Goal: Task Accomplishment & Management: Complete application form

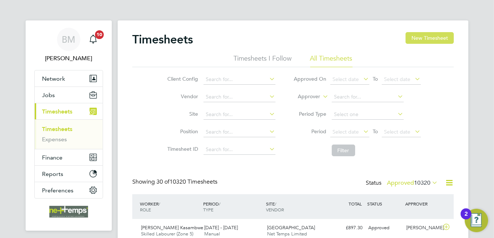
click at [444, 37] on button "New Timesheet" at bounding box center [429, 38] width 48 height 12
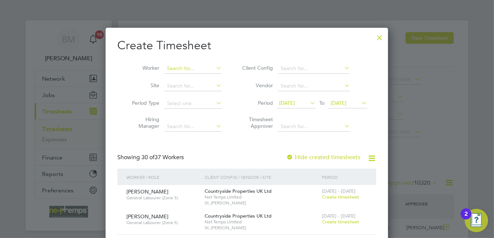
click at [181, 70] on input at bounding box center [192, 69] width 57 height 10
drag, startPoint x: 188, startPoint y: 74, endPoint x: 184, endPoint y: 69, distance: 6.6
click at [211, 75] on b "Peach" at bounding box center [218, 78] width 15 height 6
type input "[PERSON_NAME]"
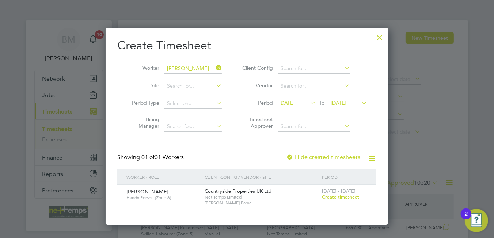
click at [345, 198] on span "Create timesheet" at bounding box center [340, 197] width 37 height 6
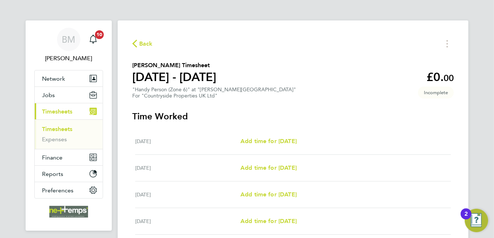
click at [274, 146] on div "Mon 18 Aug Add time for Mon 18 Aug Add time for Mon 18 Aug" at bounding box center [292, 141] width 315 height 27
click at [274, 139] on span "Add time for [DATE]" at bounding box center [268, 141] width 56 height 7
select select "30"
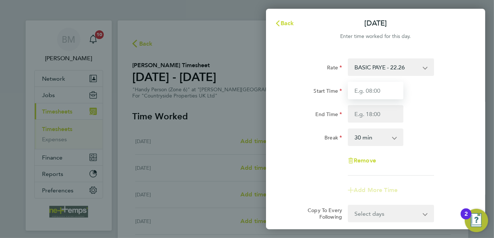
click at [390, 91] on input "Start Time" at bounding box center [375, 91] width 55 height 18
type input "06:45"
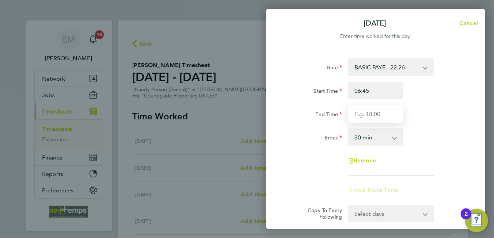
click at [370, 116] on input "End Time" at bounding box center [375, 114] width 55 height 18
type input "17:15"
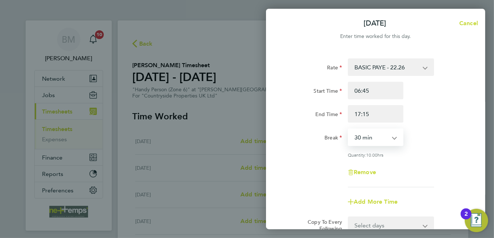
click at [366, 135] on select "0 min 15 min 30 min 45 min 60 min 75 min 90 min" at bounding box center [370, 137] width 45 height 16
select select "0"
click at [348, 129] on select "0 min 15 min 30 min 45 min 60 min 75 min 90 min" at bounding box center [370, 137] width 45 height 16
click at [444, 166] on div "Remove" at bounding box center [375, 173] width 184 height 18
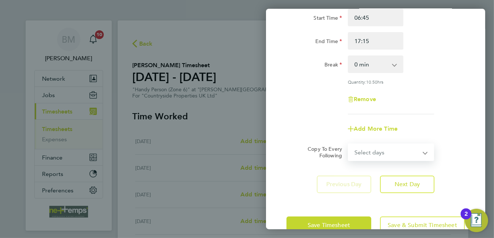
click at [388, 153] on select "Select days Day Weekday (Mon-Fri) Weekend (Sat-Sun) [DATE] [DATE] [DATE] [DATE]…" at bounding box center [386, 152] width 77 height 16
select select "WEEKDAY"
click at [348, 144] on select "Select days Day Weekday (Mon-Fri) Weekend (Sat-Sun) [DATE] [DATE] [DATE] [DATE]…" at bounding box center [386, 152] width 77 height 16
select select "[DATE]"
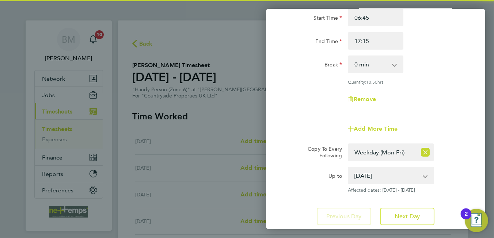
click at [318, 76] on div "Rate BASIC PAYE - 22.26 Start Time 06:45 End Time 17:15 Break 0 min 15 min 30 m…" at bounding box center [375, 49] width 178 height 129
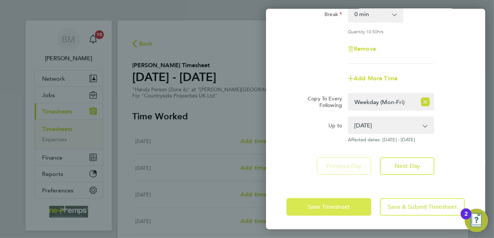
click at [315, 201] on button "Save Timesheet" at bounding box center [328, 207] width 85 height 18
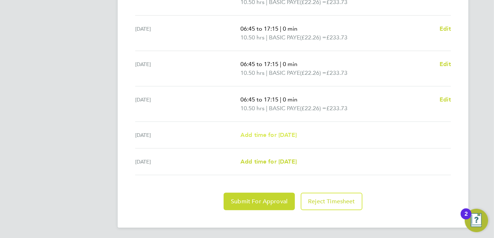
click at [286, 132] on span "Add time for [DATE]" at bounding box center [268, 134] width 56 height 7
select select "30"
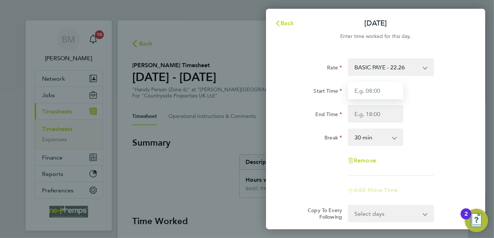
click at [360, 90] on input "Start Time" at bounding box center [375, 91] width 55 height 18
type input "08:00"
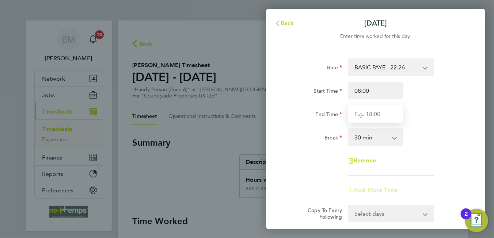
click at [352, 112] on input "End Time" at bounding box center [375, 114] width 55 height 18
type input "12:00"
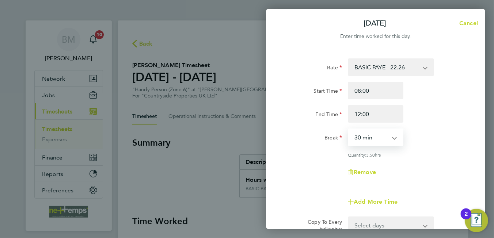
click at [361, 137] on select "0 min 15 min 30 min 45 min 60 min 75 min 90 min" at bounding box center [370, 137] width 45 height 16
select select "0"
click at [348, 129] on select "0 min 15 min 30 min 45 min 60 min 75 min 90 min" at bounding box center [370, 137] width 45 height 16
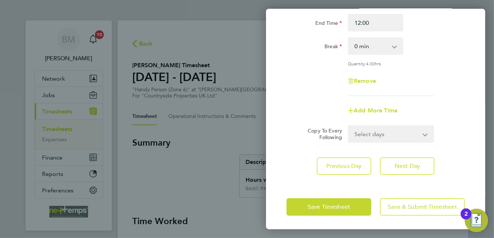
click at [373, 135] on select "Select days Sunday" at bounding box center [386, 134] width 77 height 16
click at [311, 137] on label "Copy To Every Following" at bounding box center [322, 133] width 40 height 13
click at [348, 137] on select "Select days Sunday" at bounding box center [386, 134] width 77 height 16
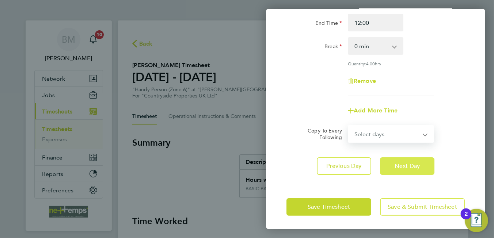
click at [400, 168] on button "Next Day" at bounding box center [407, 166] width 54 height 18
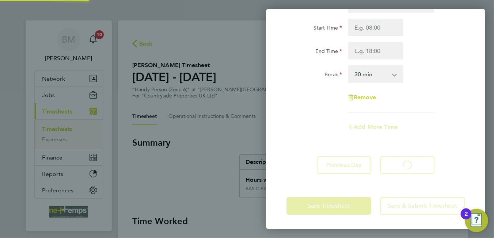
scroll to position [62, 0]
select select "30"
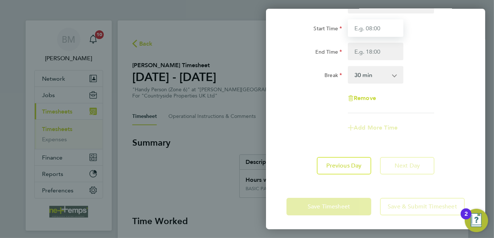
click at [364, 28] on input "Start Time" at bounding box center [375, 28] width 55 height 18
type input "06:00"
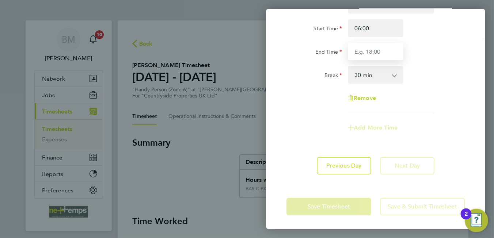
click at [358, 51] on input "End Time" at bounding box center [375, 52] width 55 height 18
type input "10:00"
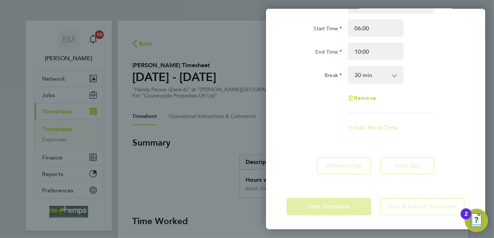
click at [291, 122] on app-timesheet-line-form-group "Rate BASIC PAYE - 22.26 Start Time 06:00 End Time 10:00 Break 0 min 15 min 30 m…" at bounding box center [375, 66] width 178 height 141
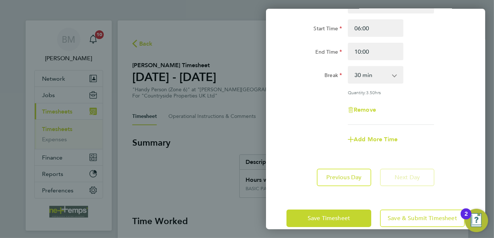
scroll to position [74, 0]
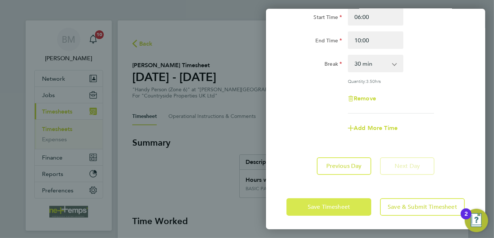
click at [326, 205] on span "Save Timesheet" at bounding box center [328, 206] width 42 height 7
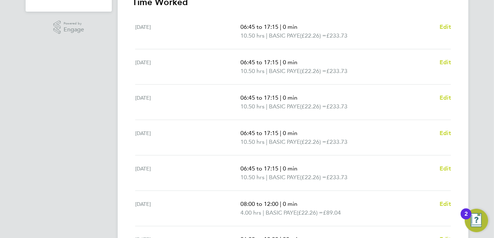
scroll to position [256, 0]
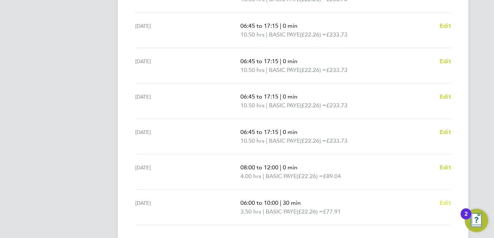
click at [444, 201] on span "Edit" at bounding box center [444, 202] width 11 height 7
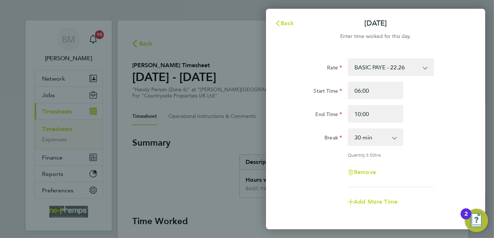
click at [386, 135] on select "0 min 15 min 30 min 45 min 60 min 75 min 90 min" at bounding box center [370, 137] width 45 height 16
select select "0"
click at [348, 129] on select "0 min 15 min 30 min 45 min 60 min 75 min 90 min" at bounding box center [370, 137] width 45 height 16
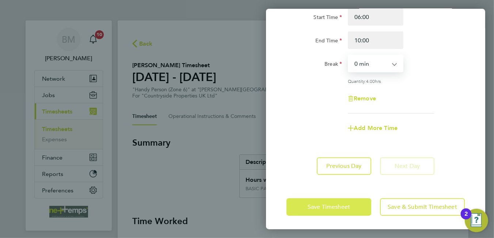
click at [341, 212] on button "Save Timesheet" at bounding box center [328, 207] width 85 height 18
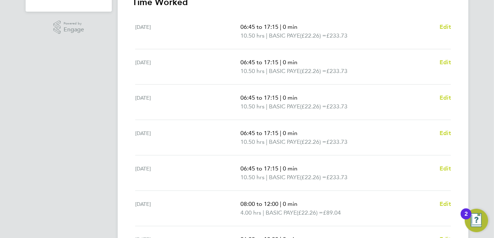
scroll to position [306, 0]
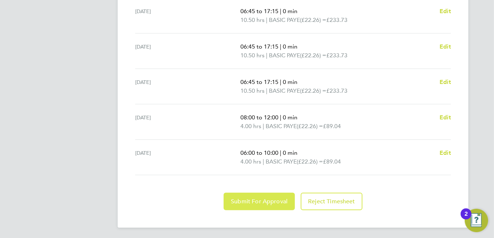
click at [255, 202] on span "Submit For Approval" at bounding box center [259, 201] width 57 height 7
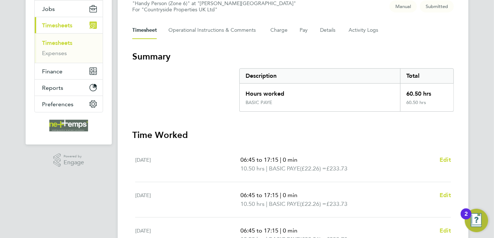
scroll to position [0, 0]
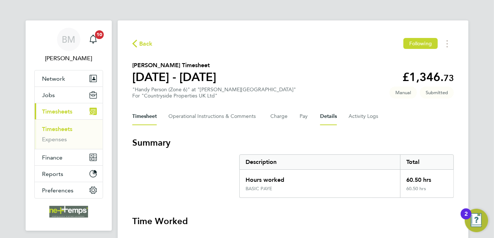
click at [321, 116] on button "Details" at bounding box center [328, 117] width 17 height 18
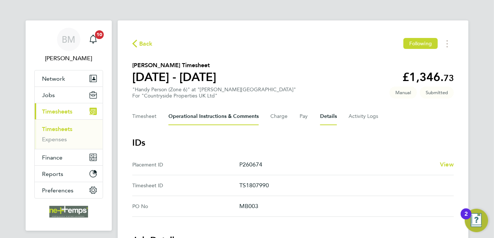
click at [201, 118] on Comments-tab "Operational Instructions & Comments" at bounding box center [213, 117] width 90 height 18
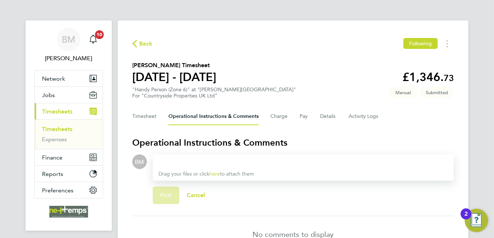
click at [236, 162] on div at bounding box center [302, 161] width 289 height 9
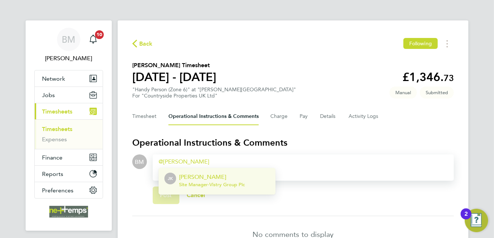
drag, startPoint x: 224, startPoint y: 177, endPoint x: 240, endPoint y: 163, distance: 21.7
click at [225, 177] on p "[PERSON_NAME]" at bounding box center [212, 177] width 66 height 9
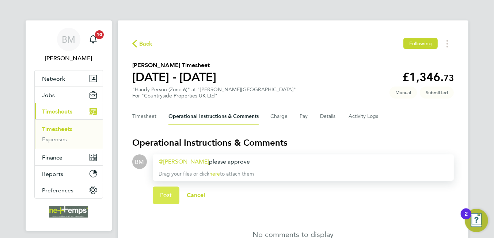
drag, startPoint x: 166, startPoint y: 195, endPoint x: 174, endPoint y: 192, distance: 8.9
click at [167, 195] on span "Post" at bounding box center [166, 195] width 12 height 7
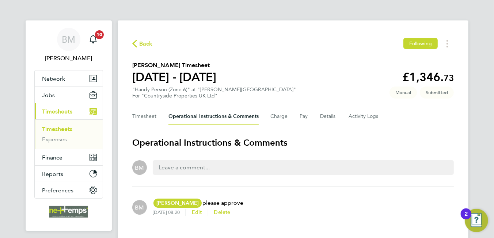
drag, startPoint x: 143, startPoint y: 44, endPoint x: 138, endPoint y: 46, distance: 5.1
click at [138, 46] on span "Back" at bounding box center [142, 43] width 20 height 7
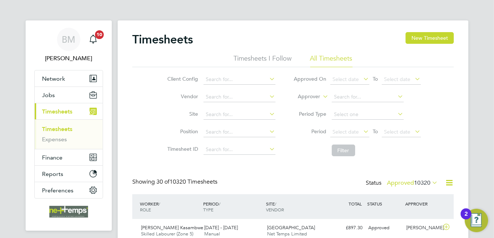
scroll to position [18, 64]
click at [97, 38] on icon "Main navigation" at bounding box center [93, 39] width 9 height 9
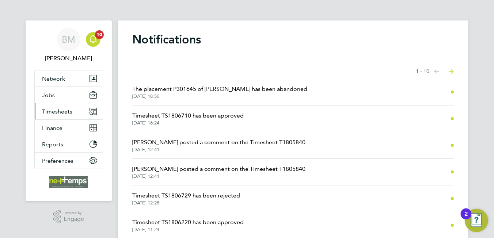
click at [70, 114] on button "Timesheets" at bounding box center [69, 111] width 68 height 16
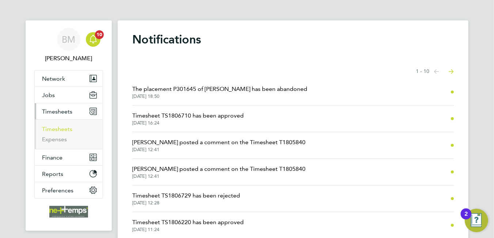
click at [68, 128] on link "Timesheets" at bounding box center [57, 129] width 30 height 7
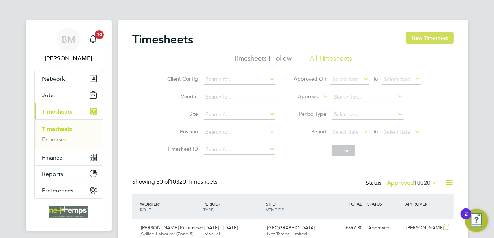
click at [420, 35] on button "New Timesheet" at bounding box center [429, 38] width 48 height 12
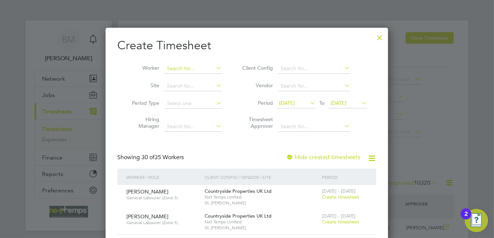
click at [172, 66] on input at bounding box center [192, 69] width 57 height 10
click at [180, 80] on b "Tobias" at bounding box center [188, 78] width 42 height 6
type input "Tobias North"
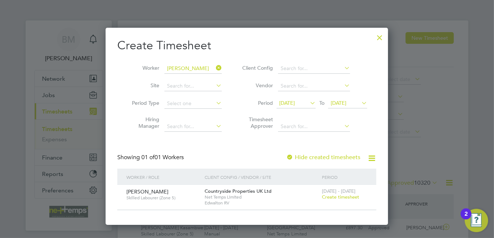
click at [337, 196] on span "Create timesheet" at bounding box center [340, 197] width 37 height 6
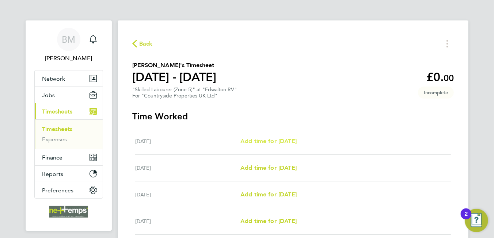
click at [261, 145] on link "Add time for [DATE]" at bounding box center [268, 141] width 56 height 9
select select "30"
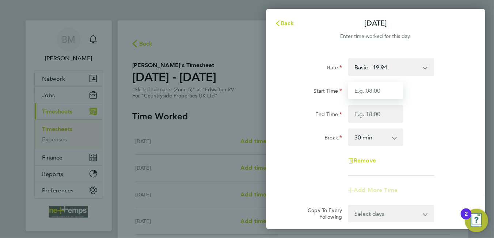
click at [375, 91] on input "Start Time" at bounding box center [375, 91] width 55 height 18
type input "07:30"
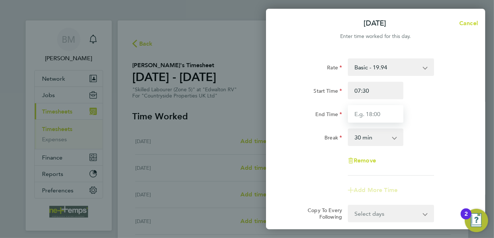
click at [368, 115] on input "End Time" at bounding box center [375, 114] width 55 height 18
type input "16:30"
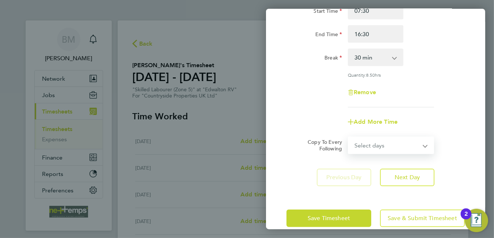
click at [389, 137] on select "Select days Day Weekday (Mon-Fri) Weekend (Sat-Sun) [DATE] [DATE] [DATE] [DATE]…" at bounding box center [386, 145] width 77 height 16
select select "WEEKDAY"
click at [348, 137] on select "Select days Day Weekday (Mon-Fri) Weekend (Sat-Sun) [DATE] [DATE] [DATE] [DATE]…" at bounding box center [386, 145] width 77 height 16
select select "[DATE]"
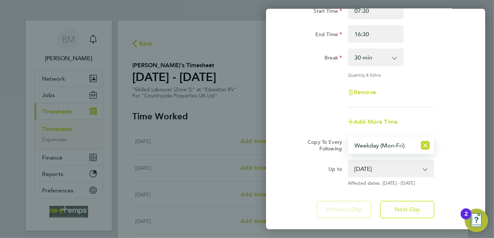
scroll to position [123, 0]
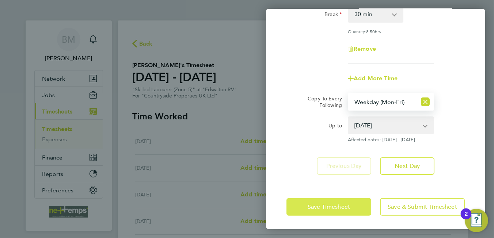
click at [330, 201] on button "Save Timesheet" at bounding box center [328, 207] width 85 height 18
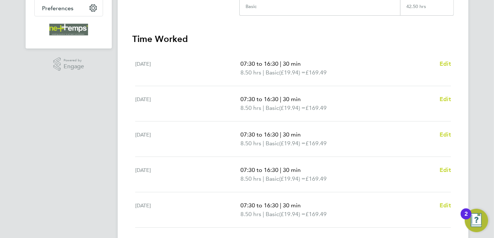
scroll to position [219, 0]
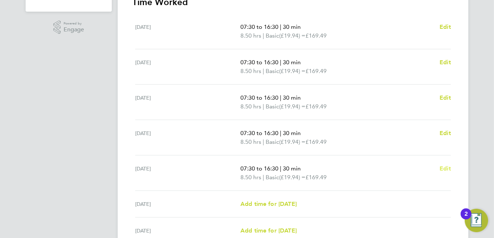
click at [444, 169] on span "Edit" at bounding box center [444, 168] width 11 height 7
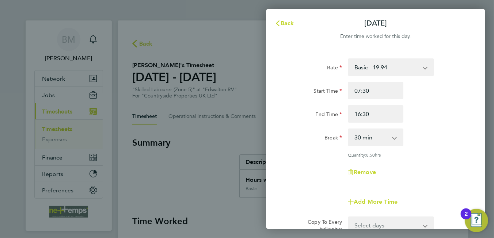
click at [372, 138] on select "0 min 15 min 30 min 45 min 60 min 75 min 90 min" at bounding box center [370, 137] width 45 height 16
select select "0"
click at [348, 129] on select "0 min 15 min 30 min 45 min 60 min 75 min 90 min" at bounding box center [370, 137] width 45 height 16
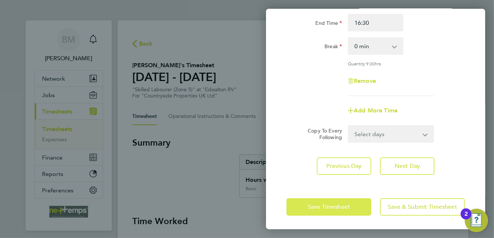
click at [315, 205] on span "Save Timesheet" at bounding box center [328, 206] width 42 height 7
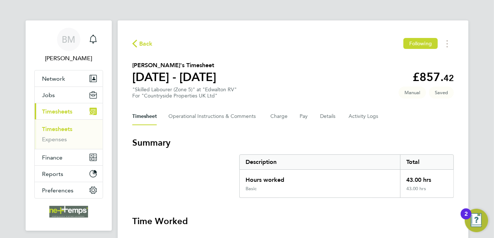
scroll to position [256, 0]
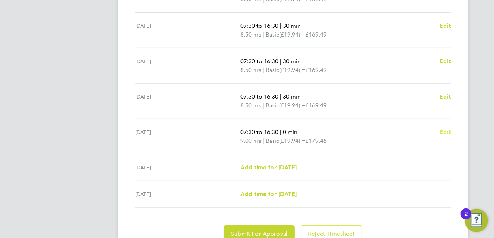
click at [448, 131] on span "Edit" at bounding box center [444, 132] width 11 height 7
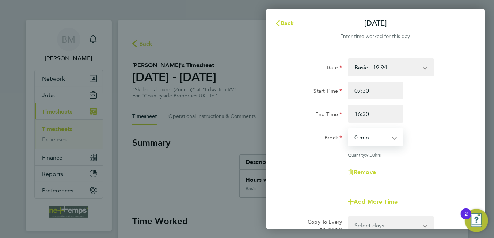
click at [359, 136] on select "0 min 15 min 30 min 45 min 60 min 75 min 90 min" at bounding box center [370, 137] width 45 height 16
select select "30"
click at [348, 129] on select "0 min 15 min 30 min 45 min 60 min 75 min 90 min" at bounding box center [370, 137] width 45 height 16
click at [360, 115] on input "16:30" at bounding box center [375, 114] width 55 height 18
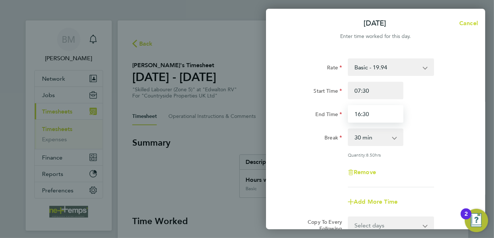
click at [360, 115] on input "16:30" at bounding box center [375, 114] width 55 height 18
drag, startPoint x: 377, startPoint y: 105, endPoint x: 376, endPoint y: 110, distance: 5.5
click at [376, 107] on input "16:30" at bounding box center [375, 114] width 55 height 18
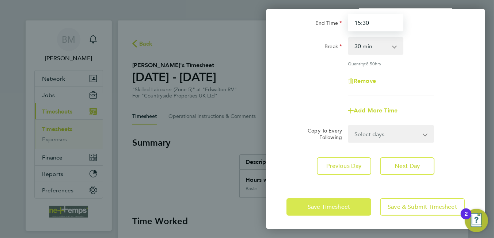
type input "15:30"
click at [352, 205] on button "Save Timesheet" at bounding box center [328, 207] width 85 height 18
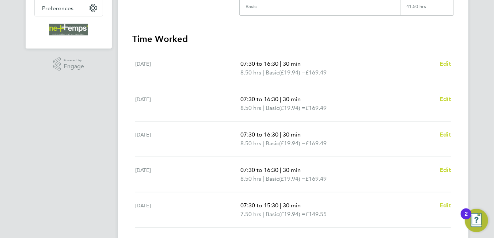
scroll to position [256, 0]
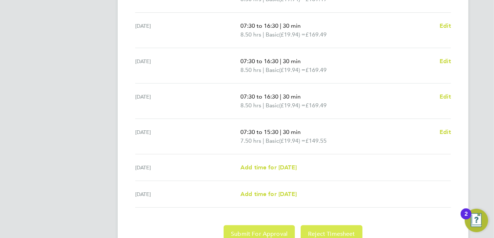
click at [277, 231] on span "Submit For Approval" at bounding box center [259, 233] width 57 height 7
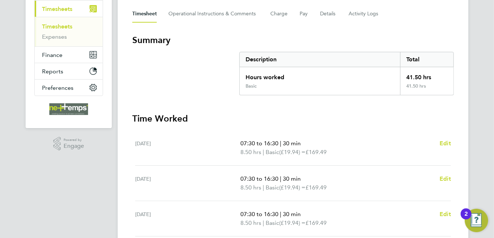
scroll to position [0, 0]
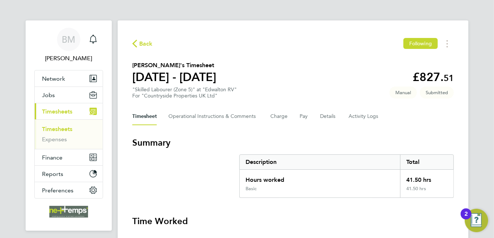
click at [136, 46] on icon "button" at bounding box center [134, 44] width 5 height 8
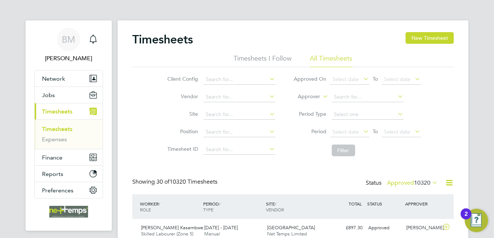
scroll to position [18, 64]
click at [441, 37] on button "New Timesheet" at bounding box center [429, 38] width 48 height 12
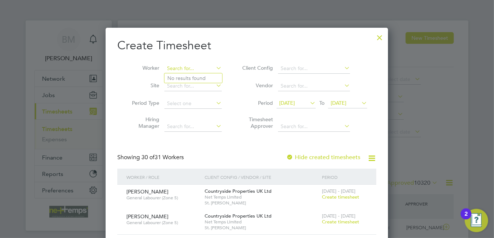
click at [183, 71] on input at bounding box center [192, 69] width 57 height 10
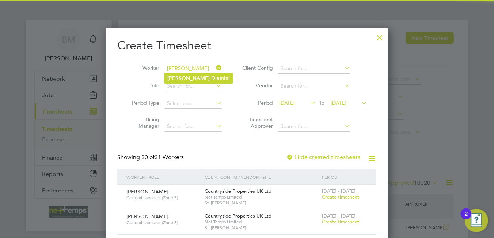
drag, startPoint x: 193, startPoint y: 77, endPoint x: 196, endPoint y: 80, distance: 4.1
click at [211, 77] on b "Dlamini" at bounding box center [220, 78] width 19 height 6
type input "George Dlamini"
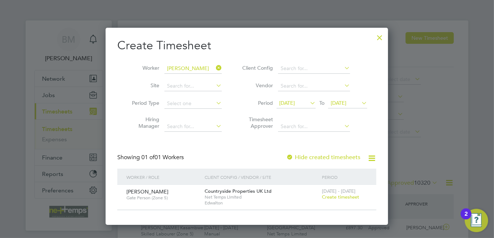
click at [353, 198] on span "Create timesheet" at bounding box center [340, 197] width 37 height 6
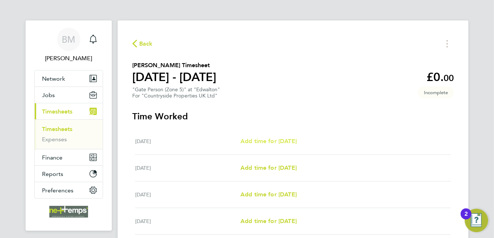
click at [277, 143] on span "Add time for [DATE]" at bounding box center [268, 141] width 56 height 7
select select "30"
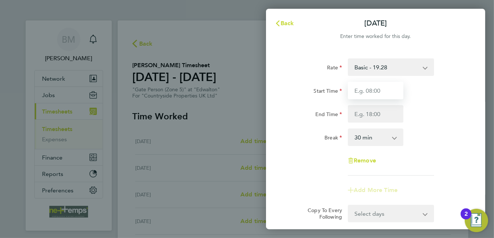
click at [387, 95] on input "Start Time" at bounding box center [375, 91] width 55 height 18
type input "07:30"
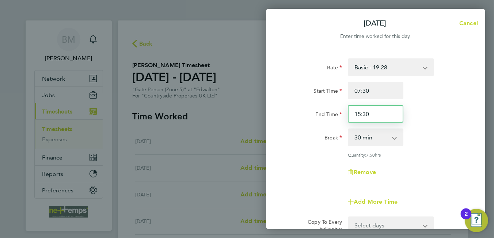
click at [360, 115] on input "15:30" at bounding box center [375, 114] width 55 height 18
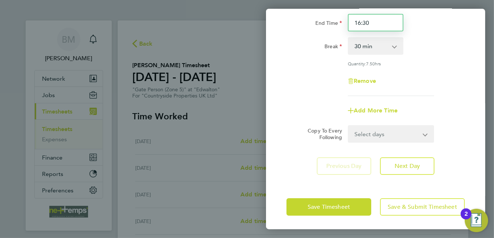
type input "16:30"
click at [378, 131] on select "Select days Day Weekday (Mon-Fri) Weekend (Sat-Sun) Wednesday Thursday Friday S…" at bounding box center [386, 134] width 77 height 16
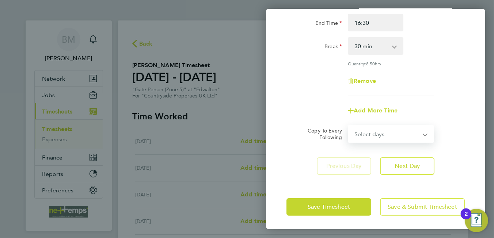
select select "WEEKDAY"
click at [348, 126] on select "Select days Day Weekday (Mon-Fri) Weekend (Sat-Sun) Wednesday Thursday Friday S…" at bounding box center [386, 134] width 77 height 16
select select "[DATE]"
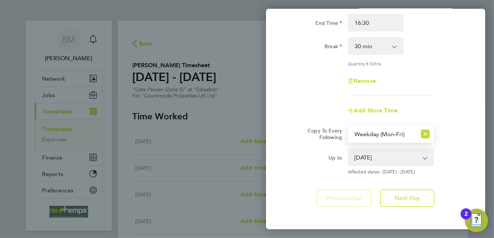
scroll to position [123, 0]
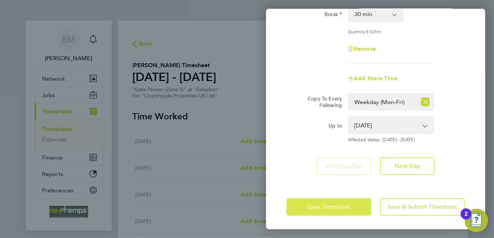
click at [325, 206] on span "Save Timesheet" at bounding box center [328, 206] width 42 height 7
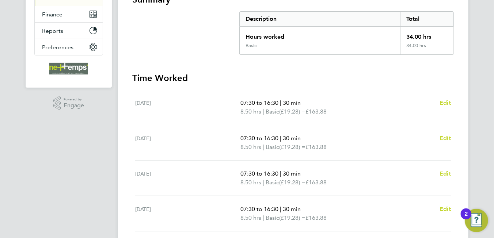
scroll to position [34, 0]
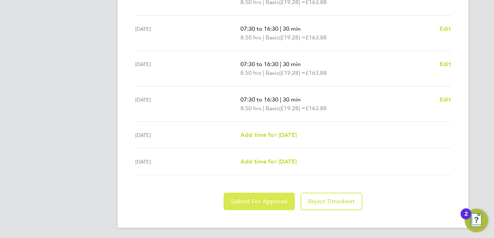
click at [279, 203] on span "Submit For Approval" at bounding box center [259, 201] width 57 height 7
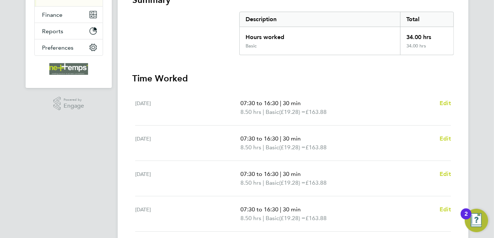
scroll to position [0, 0]
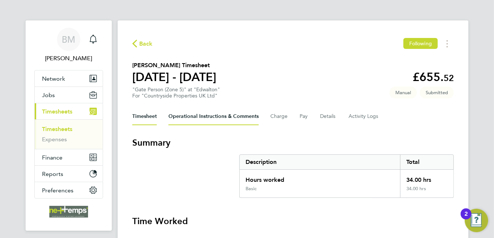
click at [218, 116] on Comments-tab "Operational Instructions & Comments" at bounding box center [213, 117] width 90 height 18
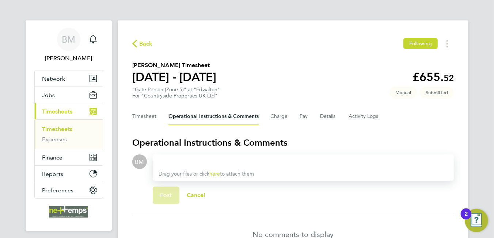
click at [338, 116] on div "Timesheet Operational Instructions & Comments Charge Pay Details Activity Logs" at bounding box center [292, 117] width 321 height 18
click at [329, 116] on button "Details" at bounding box center [328, 117] width 17 height 18
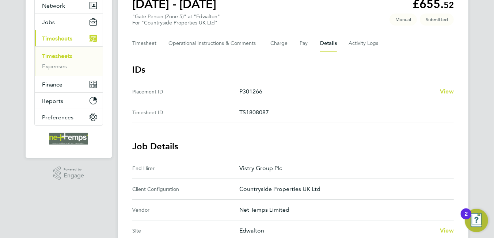
scroll to position [36, 0]
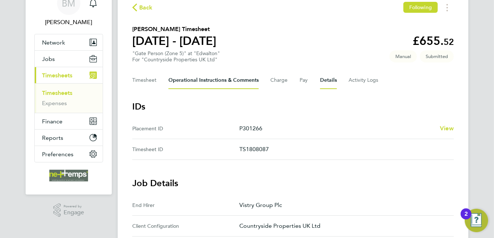
click at [195, 87] on Comments-tab "Operational Instructions & Comments" at bounding box center [213, 81] width 90 height 18
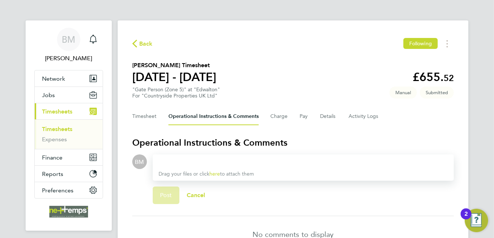
click at [233, 159] on div "Drag your files or click here to attach them" at bounding box center [303, 167] width 301 height 26
click at [233, 160] on div at bounding box center [302, 161] width 289 height 9
click at [232, 166] on div "Drag your files or click here to attach them" at bounding box center [303, 167] width 301 height 26
click at [227, 162] on div at bounding box center [302, 161] width 289 height 9
click at [219, 158] on div at bounding box center [302, 161] width 289 height 9
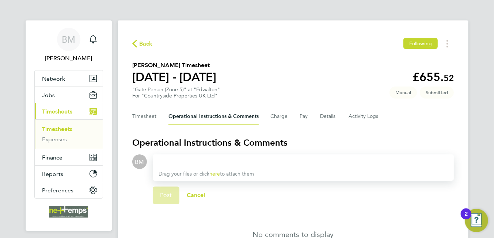
click at [219, 158] on div at bounding box center [302, 161] width 289 height 9
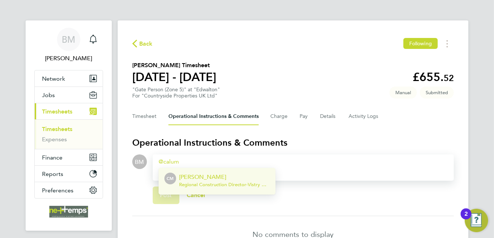
click at [223, 182] on span "Regional Construction Director - Vistry Group Plc" at bounding box center [224, 185] width 91 height 6
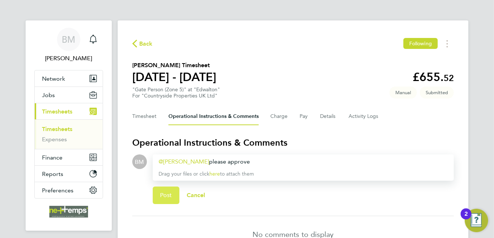
click at [157, 196] on button "Post" at bounding box center [166, 196] width 27 height 18
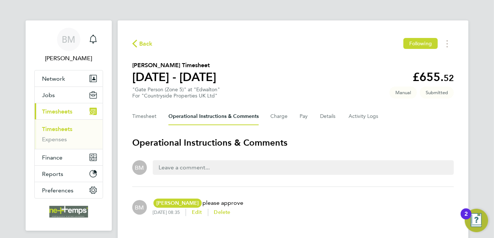
click at [145, 43] on span "Back" at bounding box center [146, 43] width 14 height 9
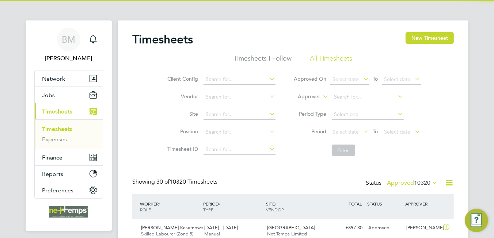
scroll to position [18, 64]
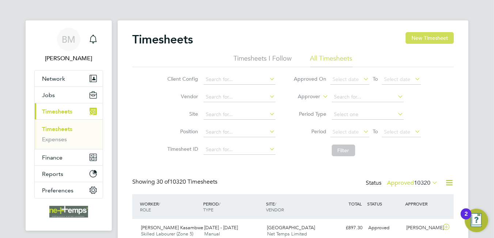
click at [430, 40] on button "New Timesheet" at bounding box center [429, 38] width 48 height 12
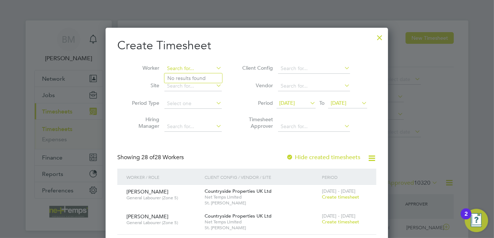
click at [184, 64] on input at bounding box center [192, 69] width 57 height 10
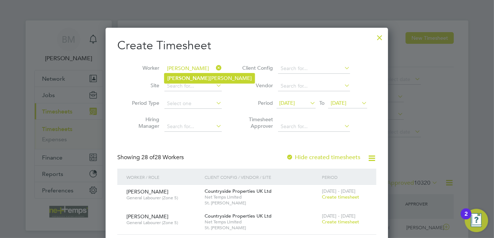
click at [178, 79] on b "Dhruv" at bounding box center [188, 78] width 42 height 6
type input "Dhruvkumar Patel"
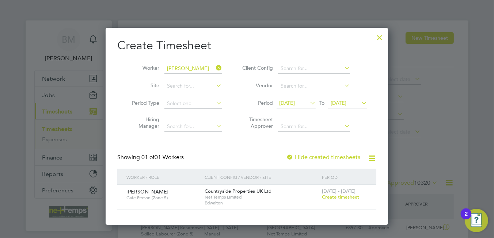
drag, startPoint x: 350, startPoint y: 197, endPoint x: 379, endPoint y: 198, distance: 29.2
click at [353, 199] on span "Create timesheet" at bounding box center [340, 197] width 37 height 6
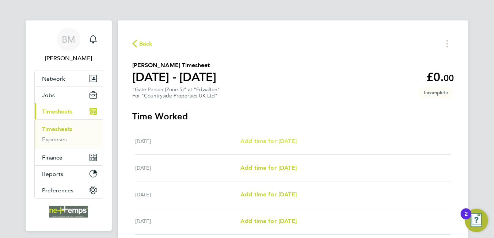
click at [269, 139] on span "Add time for [DATE]" at bounding box center [268, 141] width 56 height 7
select select "30"
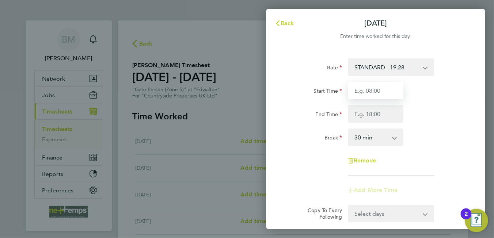
click at [375, 88] on input "Start Time" at bounding box center [375, 91] width 55 height 18
type input "07:30"
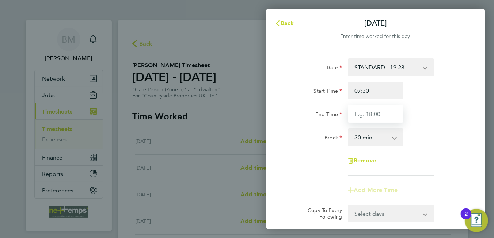
type input "16:30"
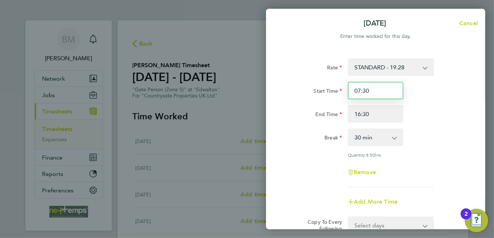
scroll to position [91, 0]
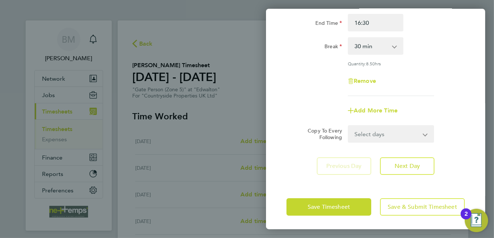
click at [382, 134] on select "Select days Day Weekday (Mon-Fri) Weekend (Sat-Sun) [DATE] [DATE] [DATE] [DATE]…" at bounding box center [386, 134] width 77 height 16
select select "WEEKDAY"
click at [348, 126] on select "Select days Day Weekday (Mon-Fri) Weekend (Sat-Sun) [DATE] [DATE] [DATE] [DATE]…" at bounding box center [386, 134] width 77 height 16
select select "[DATE]"
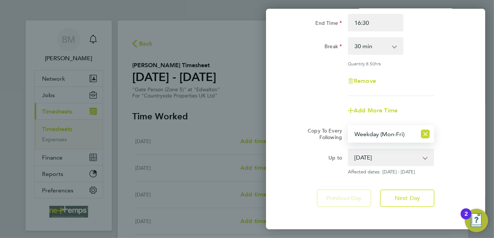
scroll to position [123, 0]
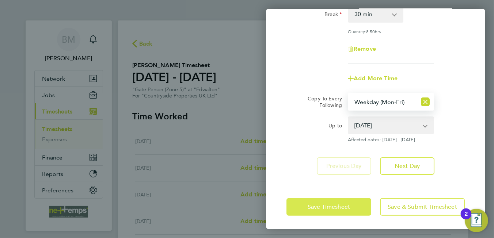
click at [334, 205] on span "Save Timesheet" at bounding box center [328, 206] width 42 height 7
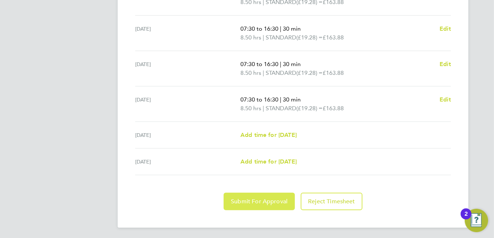
click at [230, 198] on button "Submit For Approval" at bounding box center [258, 202] width 71 height 18
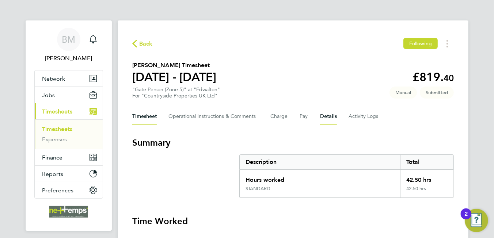
click at [326, 114] on button "Details" at bounding box center [328, 117] width 17 height 18
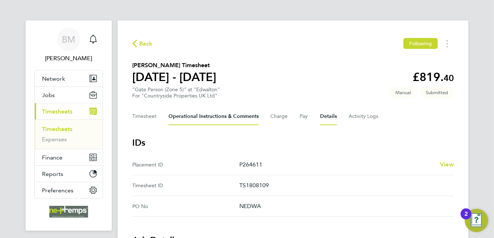
click at [208, 119] on Comments-tab "Operational Instructions & Comments" at bounding box center [213, 117] width 90 height 18
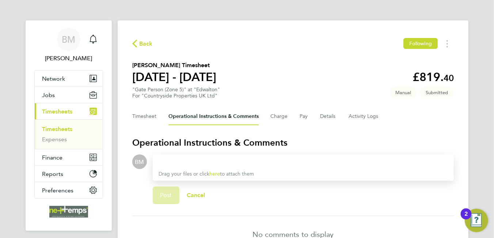
click at [230, 160] on div at bounding box center [302, 161] width 289 height 9
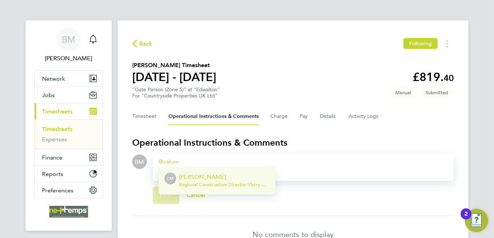
click at [209, 179] on p "[PERSON_NAME]" at bounding box center [224, 177] width 91 height 9
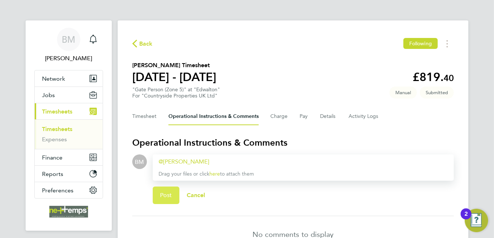
click at [169, 196] on span "Post" at bounding box center [166, 195] width 12 height 7
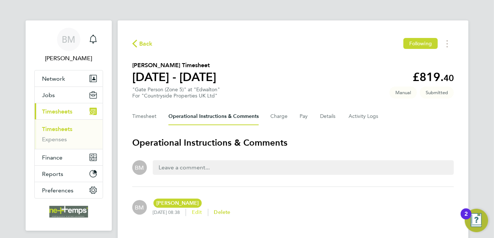
click at [202, 211] on span "Edit" at bounding box center [197, 212] width 10 height 6
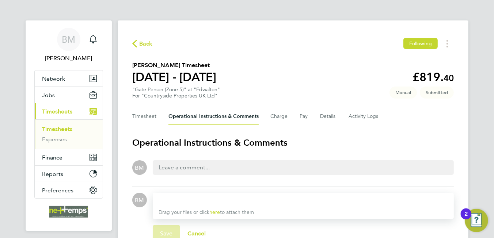
click at [194, 199] on div at bounding box center [302, 200] width 289 height 9
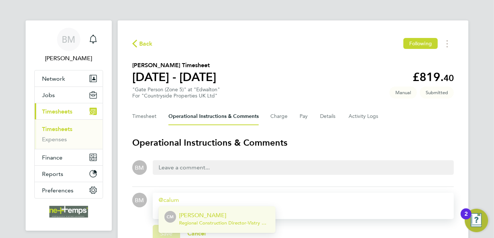
click at [219, 220] on span "Regional Construction Director - Vistry Group Plc" at bounding box center [224, 223] width 91 height 6
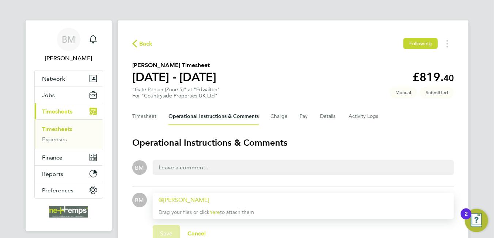
drag, startPoint x: 215, startPoint y: 194, endPoint x: 214, endPoint y: 199, distance: 5.5
click at [214, 195] on div "Calum Madden ​ Drag your files or click here to attach them" at bounding box center [303, 206] width 301 height 26
click at [214, 202] on div "Calum Madden ​" at bounding box center [302, 200] width 289 height 9
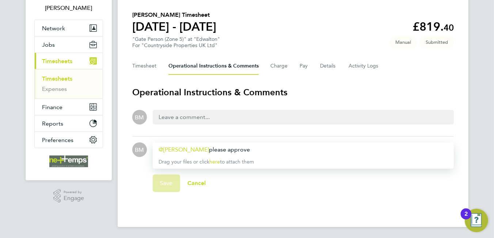
click at [167, 184] on div "Save Cancel" at bounding box center [303, 183] width 301 height 29
click at [172, 184] on div "Save Cancel" at bounding box center [303, 183] width 301 height 29
click at [195, 183] on span "Cancel" at bounding box center [196, 183] width 19 height 7
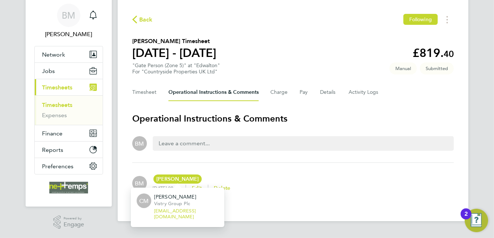
scroll to position [23, 0]
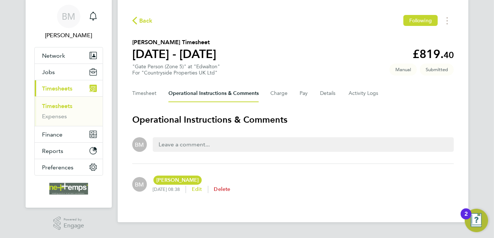
click at [230, 188] on span "Delete" at bounding box center [222, 189] width 16 height 6
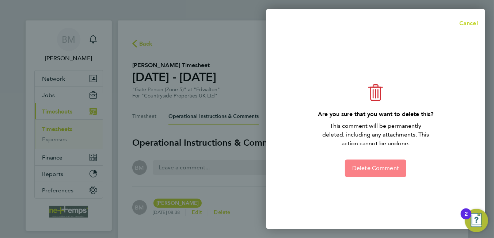
click at [367, 169] on span "Delete Comment" at bounding box center [375, 168] width 47 height 7
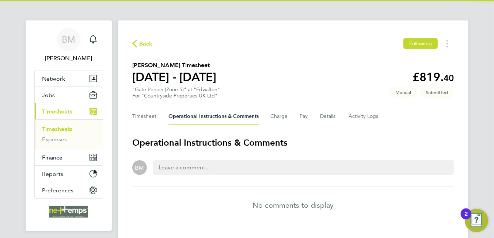
click at [175, 170] on div at bounding box center [303, 167] width 301 height 15
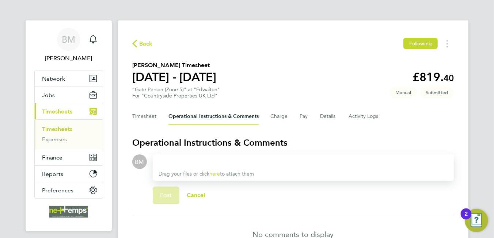
drag, startPoint x: 176, startPoint y: 160, endPoint x: 181, endPoint y: 161, distance: 4.8
click at [176, 160] on div at bounding box center [302, 161] width 289 height 9
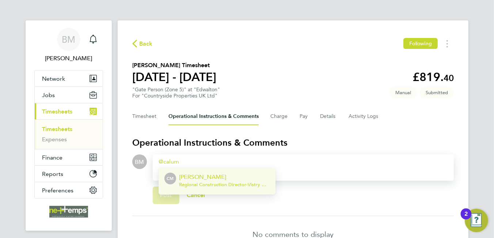
click at [233, 176] on p "[PERSON_NAME]" at bounding box center [224, 177] width 91 height 9
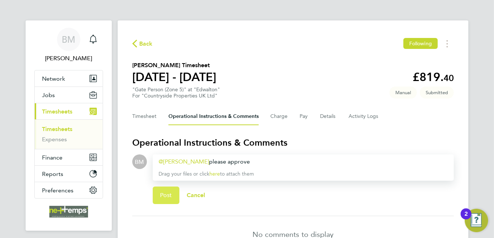
click at [170, 199] on button "Post" at bounding box center [166, 196] width 27 height 18
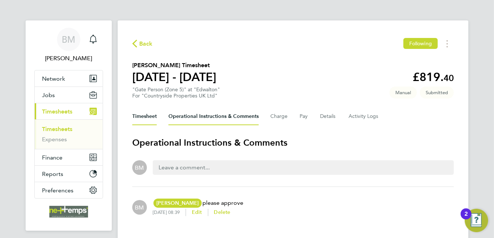
click at [149, 115] on button "Timesheet" at bounding box center [144, 117] width 24 height 18
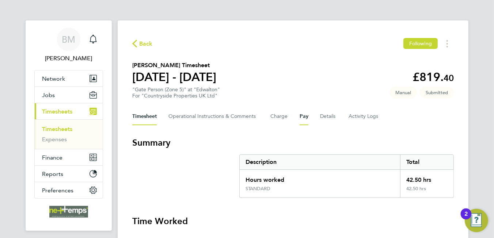
click at [300, 117] on button "Pay" at bounding box center [303, 117] width 9 height 18
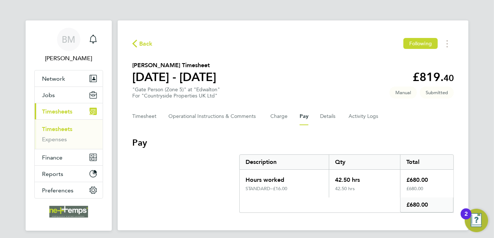
scroll to position [23, 0]
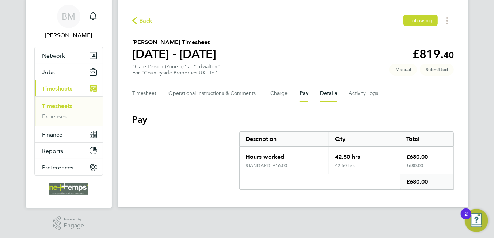
click at [324, 93] on button "Details" at bounding box center [328, 94] width 17 height 18
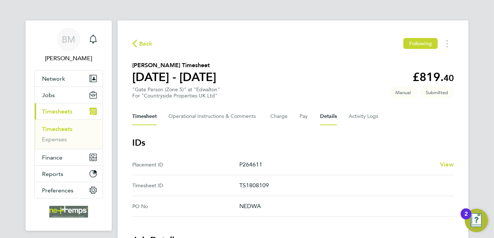
click at [150, 118] on button "Timesheet" at bounding box center [144, 117] width 24 height 18
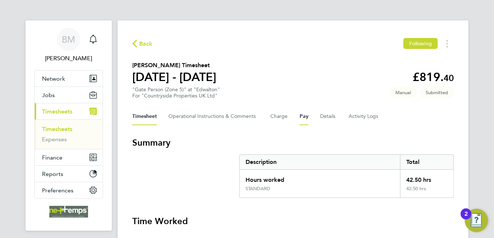
click at [306, 116] on button "Pay" at bounding box center [303, 117] width 9 height 18
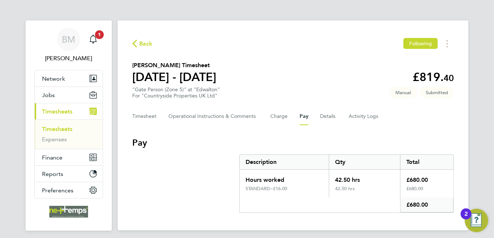
scroll to position [23, 0]
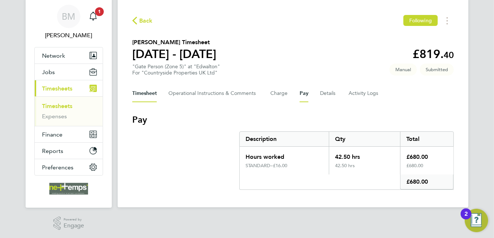
click at [141, 94] on button "Timesheet" at bounding box center [144, 94] width 24 height 18
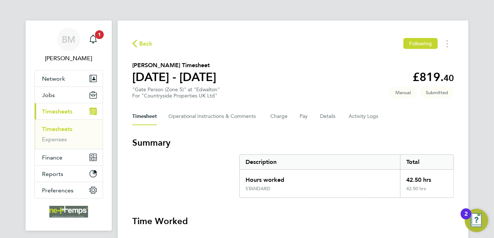
click at [137, 45] on span "Back" at bounding box center [142, 43] width 20 height 7
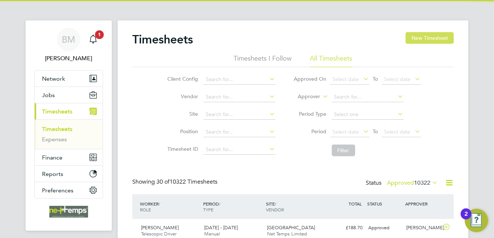
scroll to position [18, 64]
click at [429, 37] on button "New Timesheet" at bounding box center [429, 38] width 48 height 12
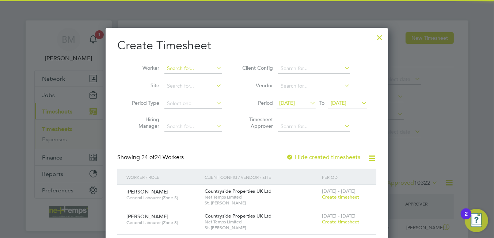
click at [192, 66] on input at bounding box center [192, 69] width 57 height 10
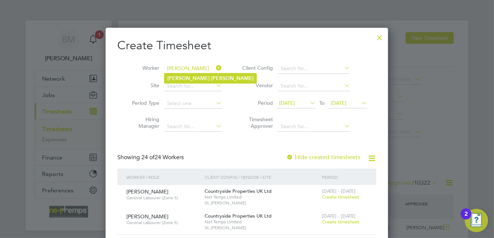
click at [211, 80] on b "Shinton" at bounding box center [232, 78] width 42 height 6
type input "Stuart Shinton"
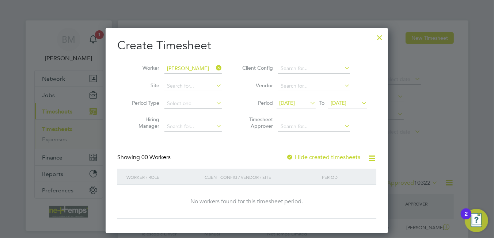
click at [334, 156] on label "Hide created timesheets" at bounding box center [323, 157] width 74 height 7
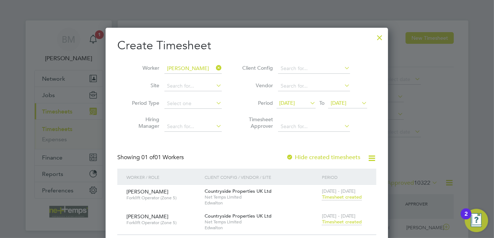
click at [340, 224] on span "Timesheet created" at bounding box center [342, 222] width 40 height 7
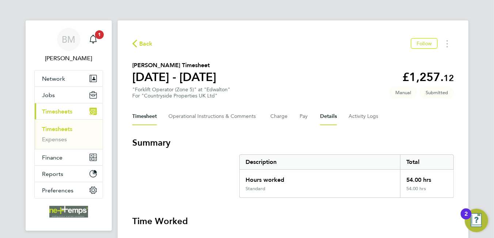
click at [325, 116] on button "Details" at bounding box center [328, 117] width 17 height 18
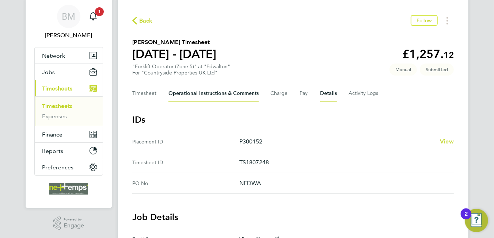
click at [213, 91] on Comments-tab "Operational Instructions & Comments" at bounding box center [213, 94] width 90 height 18
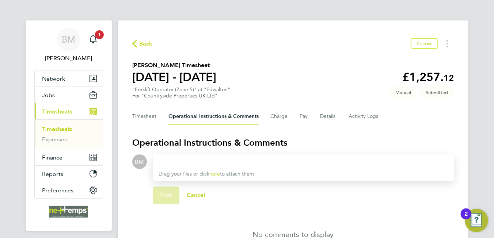
click at [214, 160] on div at bounding box center [302, 161] width 289 height 9
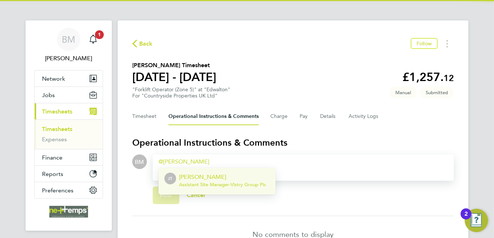
click at [208, 175] on p "[PERSON_NAME]" at bounding box center [222, 177] width 87 height 9
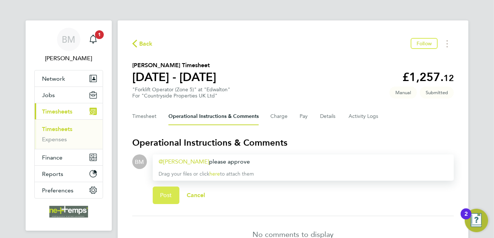
click at [165, 192] on span "Post" at bounding box center [166, 195] width 12 height 7
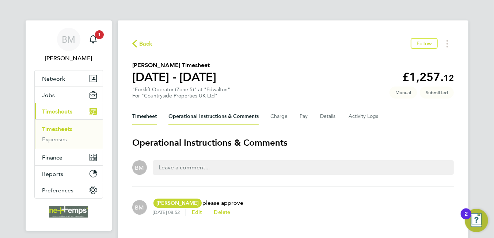
click at [139, 116] on button "Timesheet" at bounding box center [144, 117] width 24 height 18
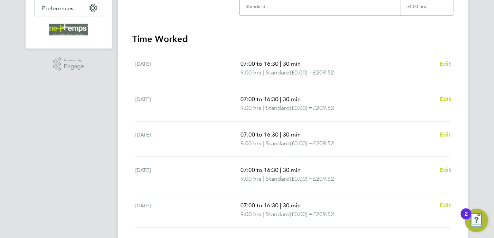
scroll to position [36, 0]
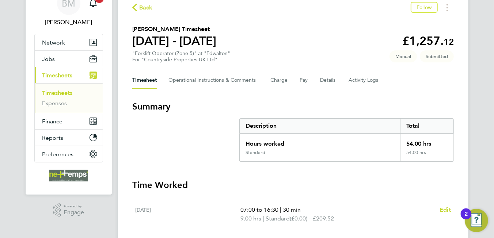
click at [150, 5] on span "Back" at bounding box center [146, 7] width 14 height 9
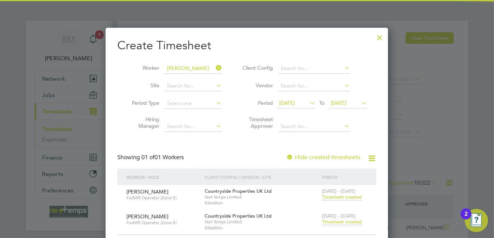
scroll to position [3, 4]
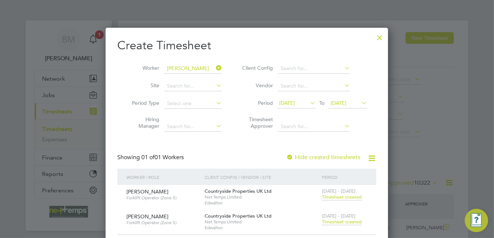
click at [214, 66] on icon at bounding box center [214, 68] width 0 height 10
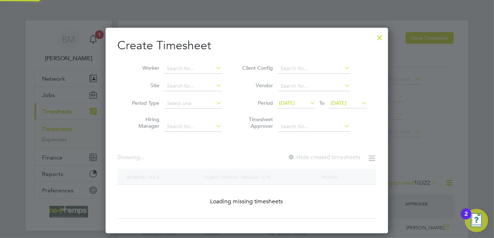
drag, startPoint x: 188, startPoint y: 69, endPoint x: 164, endPoint y: 68, distance: 24.5
click at [183, 70] on input at bounding box center [192, 69] width 57 height 10
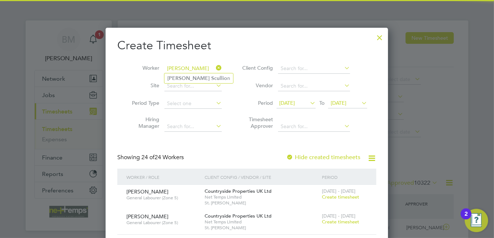
click at [211, 81] on b "Scullio" at bounding box center [219, 78] width 16 height 6
type input "John Scullion"
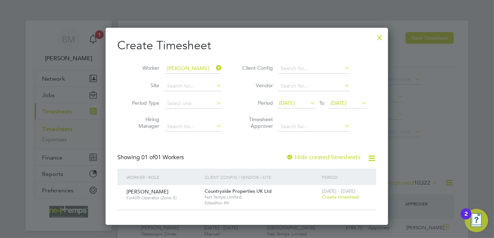
click at [331, 197] on span "Create timesheet" at bounding box center [340, 197] width 37 height 6
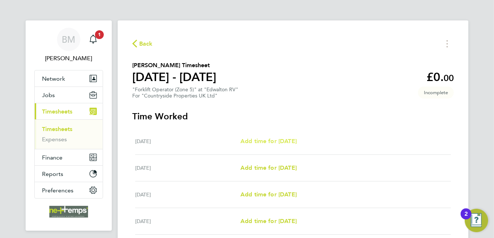
click at [270, 143] on span "Add time for [DATE]" at bounding box center [268, 141] width 56 height 7
select select "30"
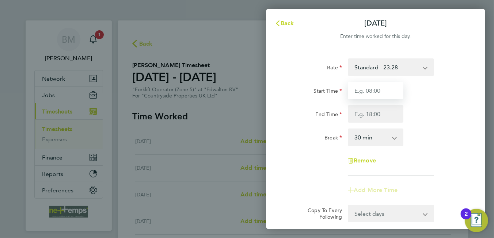
click at [360, 93] on input "Start Time" at bounding box center [375, 91] width 55 height 18
type input "07:30"
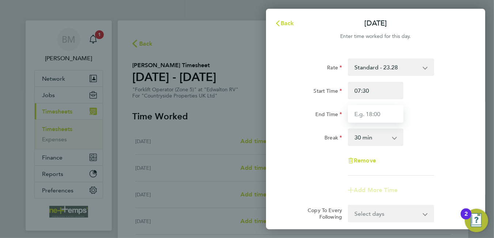
type input "16:30"
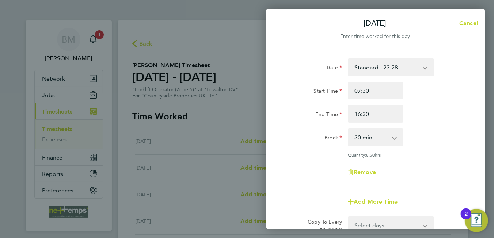
click at [371, 138] on select "0 min 15 min 30 min 45 min 60 min 75 min 90 min" at bounding box center [370, 137] width 45 height 16
click at [432, 169] on div "Remove" at bounding box center [375, 173] width 184 height 18
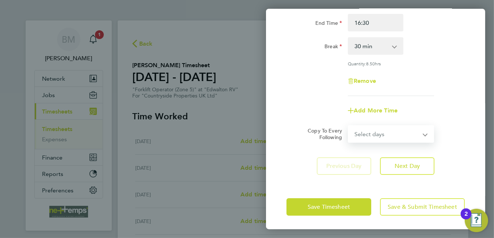
click at [367, 135] on select "Select days Day Weekday (Mon-Fri) Weekend (Sat-Sun) [DATE] [DATE] [DATE] [DATE]…" at bounding box center [386, 134] width 77 height 16
select select "WEEKDAY"
click at [348, 126] on select "Select days Day Weekday (Mon-Fri) Weekend (Sat-Sun) [DATE] [DATE] [DATE] [DATE]…" at bounding box center [386, 134] width 77 height 16
select select "[DATE]"
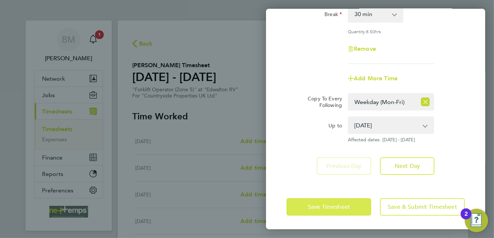
click at [323, 209] on span "Save Timesheet" at bounding box center [328, 206] width 42 height 7
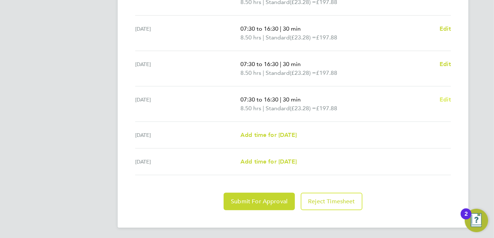
click at [450, 98] on span "Edit" at bounding box center [444, 99] width 11 height 7
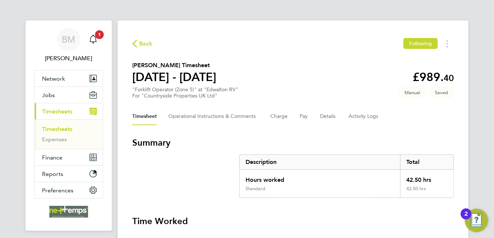
select select "30"
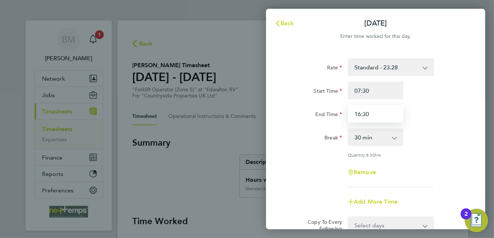
click at [360, 114] on input "16:30" at bounding box center [375, 114] width 55 height 18
click at [361, 113] on input "16:30" at bounding box center [375, 114] width 55 height 18
click at [360, 113] on input "16:30" at bounding box center [375, 114] width 55 height 18
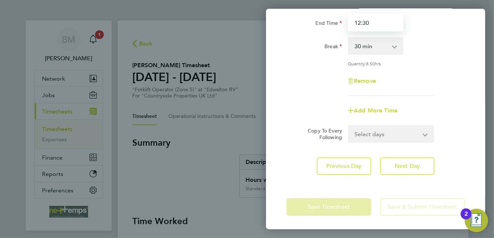
type input "12:30"
click at [333, 201] on app-form-button "Save Timesheet" at bounding box center [330, 207] width 89 height 18
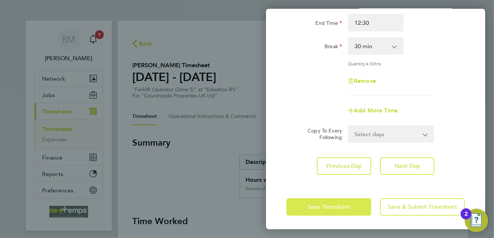
click at [333, 208] on span "Save Timesheet" at bounding box center [328, 206] width 42 height 7
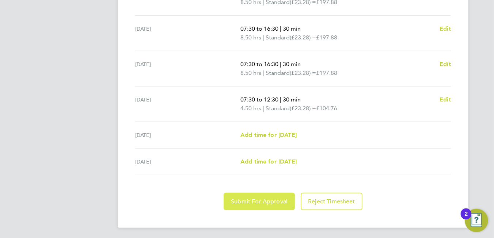
click at [236, 202] on span "Submit For Approval" at bounding box center [259, 201] width 57 height 7
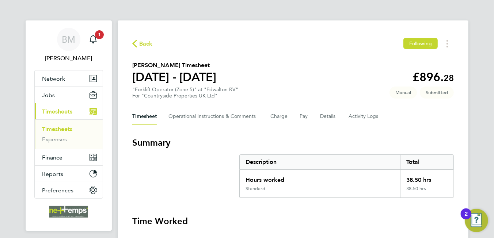
click at [151, 45] on span "Back" at bounding box center [146, 43] width 14 height 9
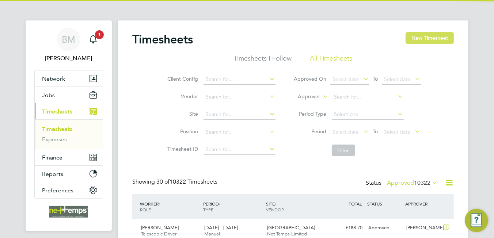
scroll to position [18, 64]
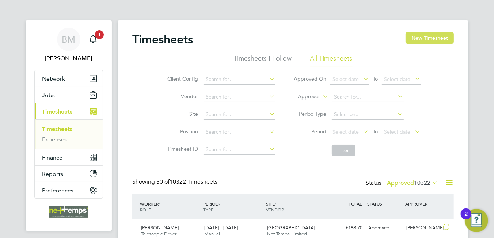
click at [431, 37] on button "New Timesheet" at bounding box center [429, 38] width 48 height 12
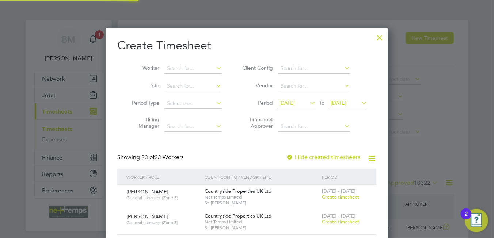
scroll to position [898, 283]
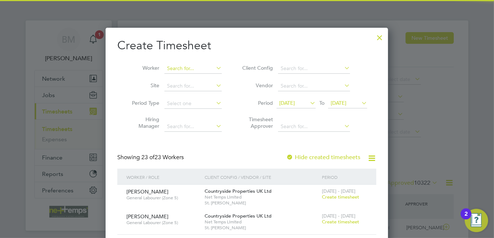
drag, startPoint x: 176, startPoint y: 65, endPoint x: 176, endPoint y: 70, distance: 4.8
click at [176, 66] on input at bounding box center [192, 69] width 57 height 10
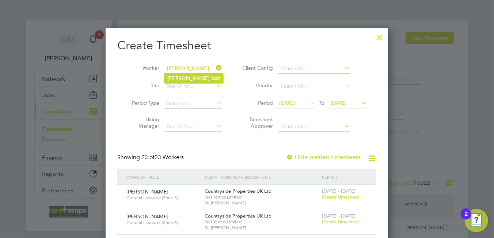
click at [211, 78] on b "Salt" at bounding box center [215, 78] width 9 height 6
type input "Anthony Salt"
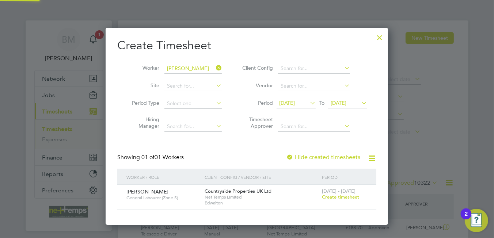
scroll to position [196, 283]
click at [329, 197] on span "Create timesheet" at bounding box center [340, 197] width 37 height 6
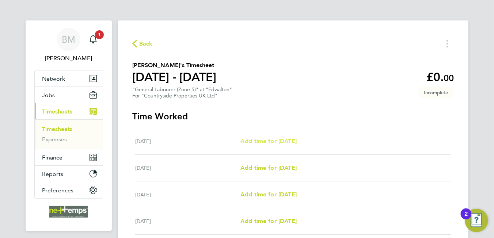
click at [284, 142] on span "Add time for [DATE]" at bounding box center [268, 141] width 56 height 7
select select "30"
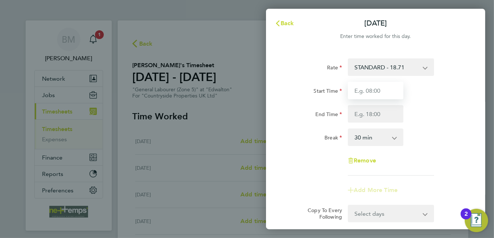
click at [387, 92] on input "Start Time" at bounding box center [375, 91] width 55 height 18
type input "07:30"
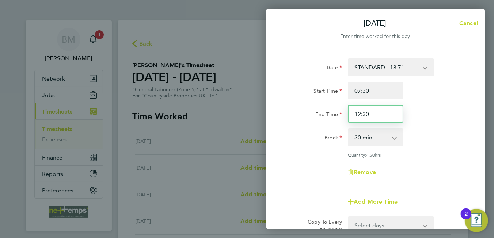
drag, startPoint x: 360, startPoint y: 114, endPoint x: 375, endPoint y: 110, distance: 15.9
click at [360, 114] on input "12:30" at bounding box center [375, 114] width 55 height 18
type input "16:30"
drag, startPoint x: 369, startPoint y: 139, endPoint x: 366, endPoint y: 143, distance: 5.3
click at [369, 139] on select "0 min 15 min 30 min 45 min 60 min 75 min 90 min" at bounding box center [370, 137] width 45 height 16
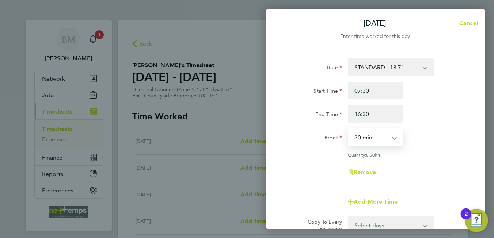
select select "0"
click at [348, 129] on select "0 min 15 min 30 min 45 min 60 min 75 min 90 min" at bounding box center [370, 137] width 45 height 16
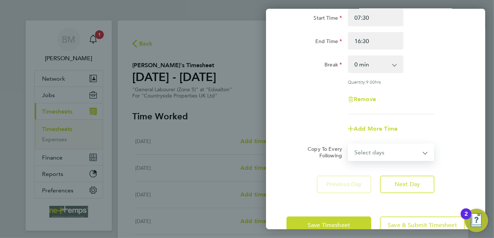
click at [373, 156] on select "Select days Day Weekday (Mon-Fri) Weekend (Sat-Sun) [DATE] [DATE] [DATE] [DATE]…" at bounding box center [386, 152] width 77 height 16
select select "WEEKEND"
click at [348, 144] on select "Select days Day Weekday (Mon-Fri) Weekend (Sat-Sun) [DATE] [DATE] [DATE] [DATE]…" at bounding box center [386, 152] width 77 height 16
select select "[DATE]"
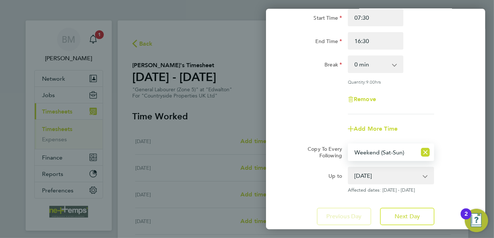
click at [368, 147] on select "Select days Day Weekday (Mon-Fri) Weekend (Sat-Sun) [DATE] [DATE] [DATE] [DATE]…" at bounding box center [382, 152] width 68 height 16
select select "WEEKDAY"
click at [348, 144] on select "Select days Day Weekday (Mon-Fri) Weekend (Sat-Sun) [DATE] [DATE] [DATE] [DATE]…" at bounding box center [382, 152] width 68 height 16
drag, startPoint x: 290, startPoint y: 126, endPoint x: 295, endPoint y: 129, distance: 6.0
click at [291, 126] on div "Add More Time" at bounding box center [375, 129] width 184 height 18
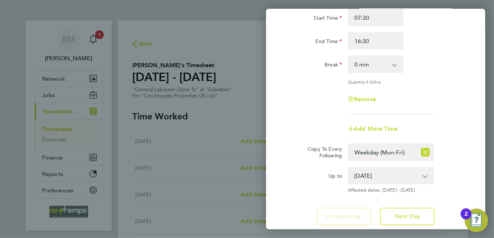
scroll to position [123, 0]
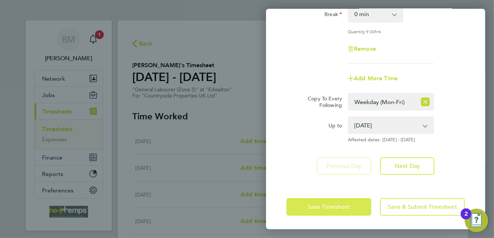
click at [321, 208] on span "Save Timesheet" at bounding box center [328, 206] width 42 height 7
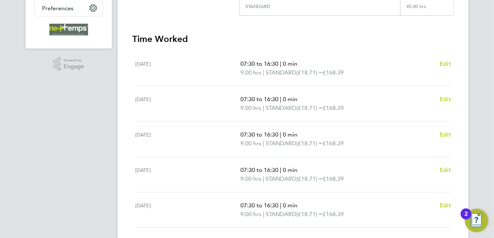
scroll to position [288, 0]
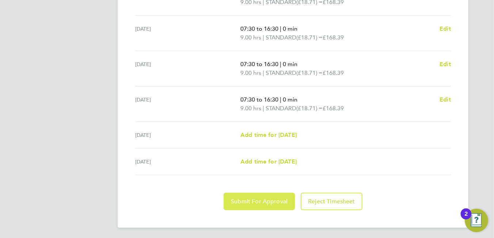
click at [270, 198] on span "Submit For Approval" at bounding box center [259, 201] width 57 height 7
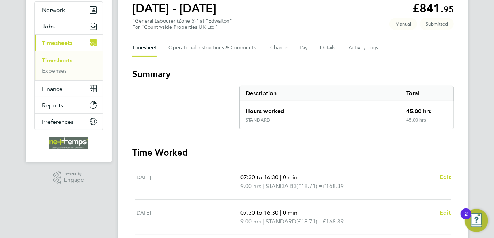
scroll to position [0, 0]
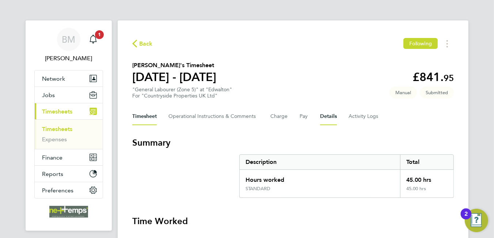
click at [333, 120] on button "Details" at bounding box center [328, 117] width 17 height 18
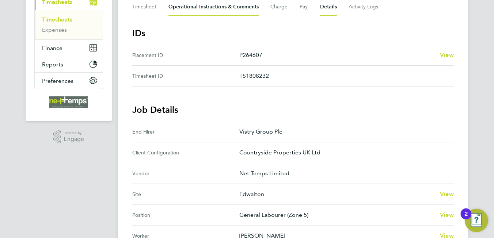
scroll to position [36, 0]
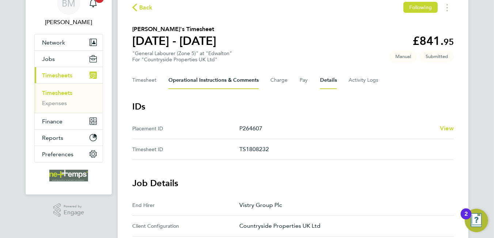
click at [194, 76] on Comments-tab "Operational Instructions & Comments" at bounding box center [213, 81] width 90 height 18
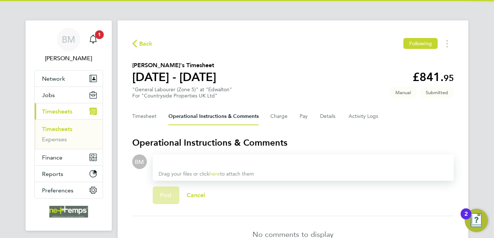
click at [214, 162] on div at bounding box center [302, 161] width 289 height 9
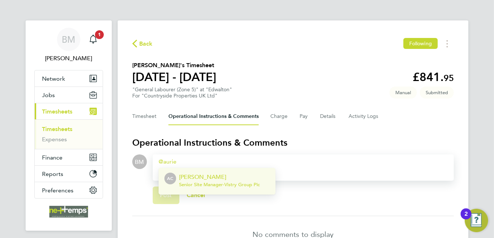
click at [215, 187] on span "Senior Site Manager - Vistry Group Plc" at bounding box center [219, 185] width 81 height 6
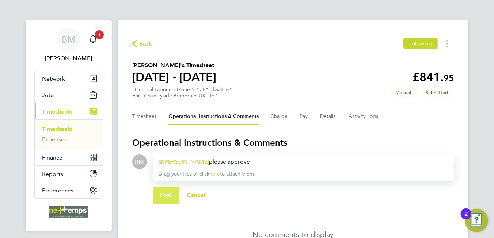
click at [167, 196] on span "Post" at bounding box center [166, 195] width 12 height 7
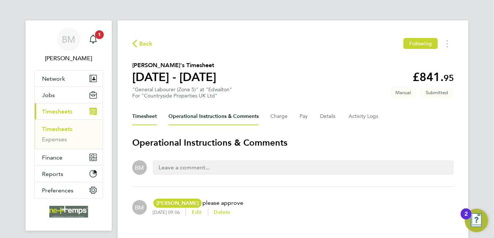
click at [153, 117] on button "Timesheet" at bounding box center [144, 117] width 24 height 18
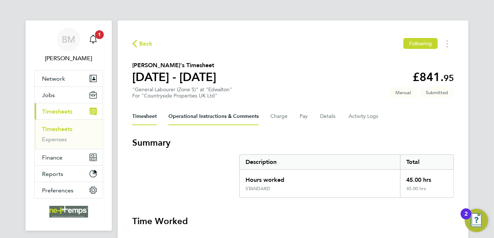
click at [201, 122] on Comments-tab "Operational Instructions & Comments" at bounding box center [213, 117] width 90 height 18
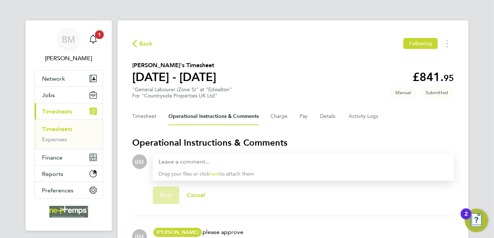
click at [141, 45] on span "Back" at bounding box center [146, 43] width 14 height 9
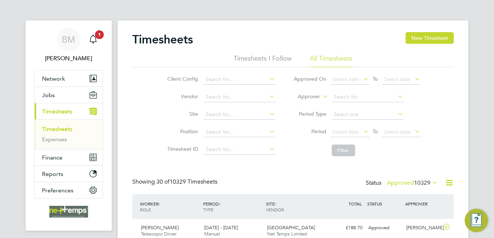
scroll to position [18, 64]
drag, startPoint x: 420, startPoint y: 36, endPoint x: 209, endPoint y: 77, distance: 214.9
click at [420, 35] on button "New Timesheet" at bounding box center [429, 38] width 48 height 12
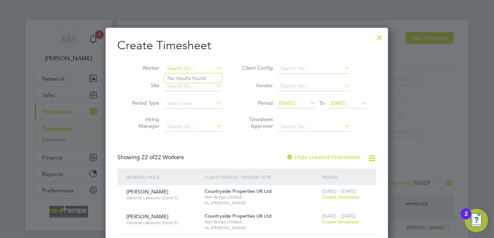
click at [180, 68] on input at bounding box center [192, 69] width 57 height 10
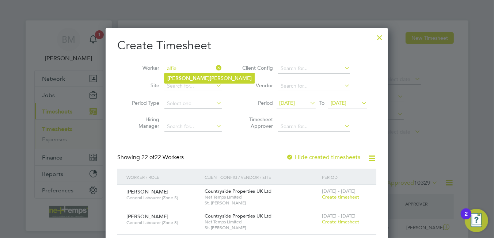
click at [203, 78] on li "Alfie Preston" at bounding box center [209, 78] width 90 height 10
type input "Alfie Preston"
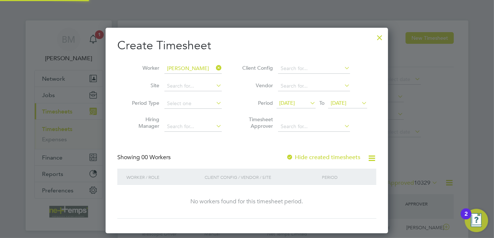
scroll to position [205, 283]
click at [335, 157] on label "Hide created timesheets" at bounding box center [323, 157] width 74 height 7
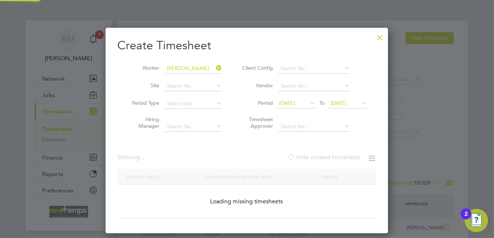
click at [335, 157] on label "Hide created timesheets" at bounding box center [323, 157] width 73 height 7
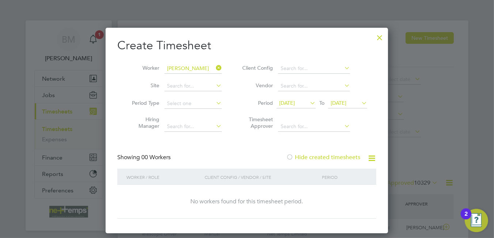
drag, startPoint x: 328, startPoint y: 159, endPoint x: 324, endPoint y: 150, distance: 9.6
click at [328, 159] on label "Hide created timesheets" at bounding box center [323, 157] width 74 height 7
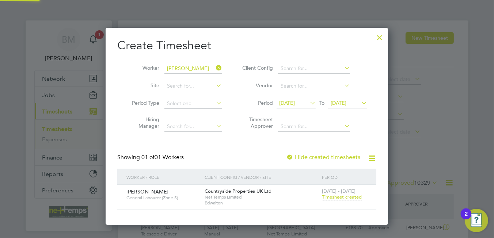
scroll to position [196, 283]
click at [344, 195] on span "Timesheet created" at bounding box center [342, 197] width 40 height 7
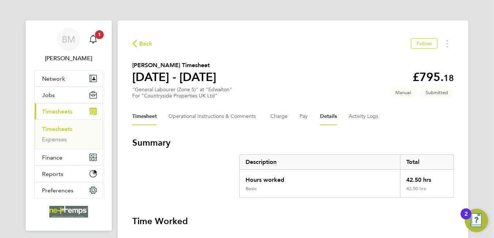
click at [322, 115] on button "Details" at bounding box center [328, 117] width 17 height 18
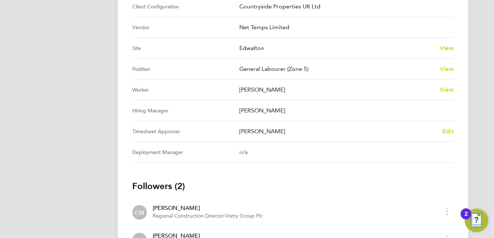
scroll to position [36, 0]
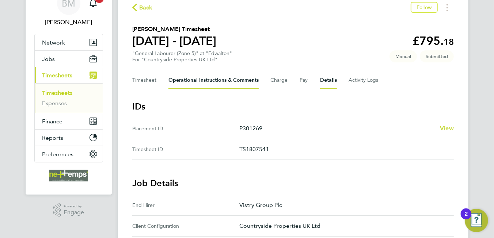
click at [226, 85] on Comments-tab "Operational Instructions & Comments" at bounding box center [213, 81] width 90 height 18
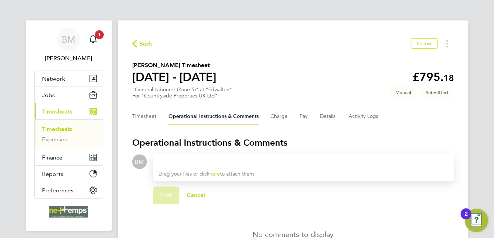
drag, startPoint x: 221, startPoint y: 157, endPoint x: 225, endPoint y: 164, distance: 7.0
click at [221, 158] on div at bounding box center [302, 161] width 289 height 9
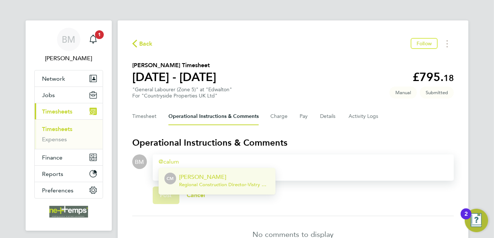
drag, startPoint x: 216, startPoint y: 180, endPoint x: 217, endPoint y: 141, distance: 39.4
click at [216, 179] on p "[PERSON_NAME]" at bounding box center [224, 177] width 91 height 9
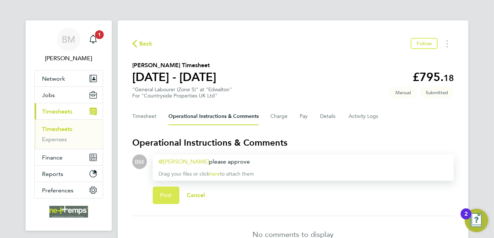
drag, startPoint x: 169, startPoint y: 193, endPoint x: 179, endPoint y: 191, distance: 9.7
click at [173, 192] on button "Post" at bounding box center [166, 196] width 27 height 18
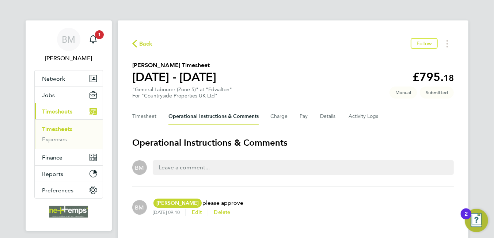
drag, startPoint x: 137, startPoint y: 46, endPoint x: 363, endPoint y: 62, distance: 227.3
click at [137, 46] on icon "button" at bounding box center [134, 44] width 5 height 8
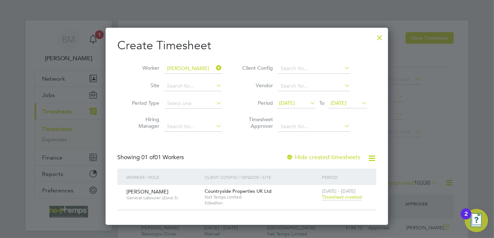
scroll to position [18, 64]
click at [214, 66] on icon at bounding box center [214, 68] width 0 height 10
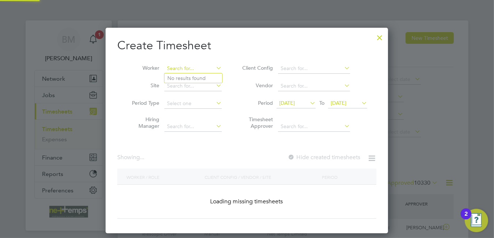
click at [189, 69] on input at bounding box center [192, 69] width 57 height 10
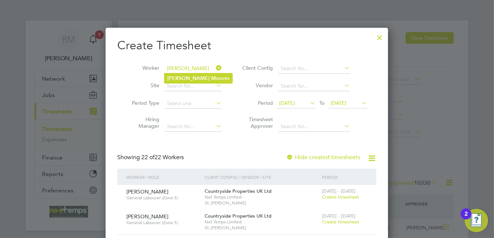
click at [179, 79] on b "David" at bounding box center [188, 78] width 42 height 6
type input "David Moores"
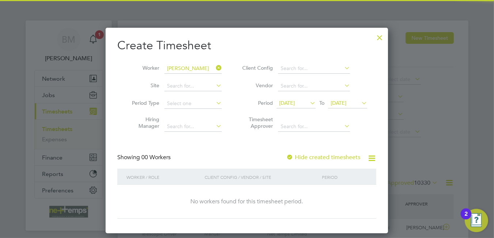
click at [329, 156] on label "Hide created timesheets" at bounding box center [323, 157] width 74 height 7
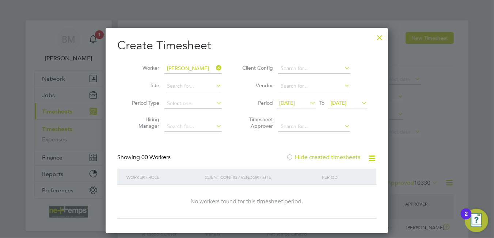
click at [330, 158] on label "Hide created timesheets" at bounding box center [323, 157] width 74 height 7
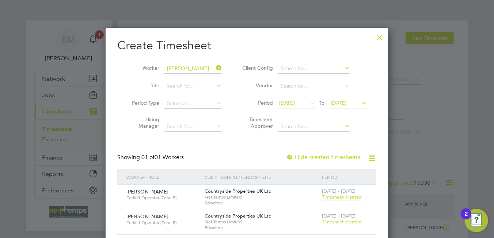
click at [344, 221] on span "Timesheet created" at bounding box center [342, 222] width 40 height 7
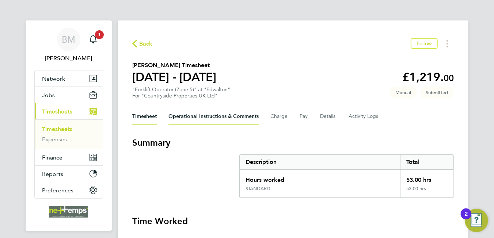
click at [244, 115] on Comments-tab "Operational Instructions & Comments" at bounding box center [213, 117] width 90 height 18
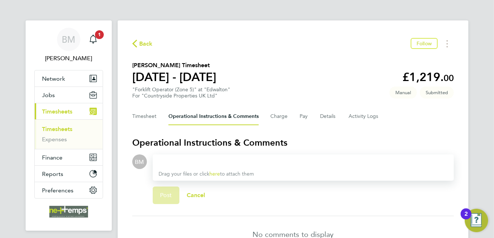
click at [251, 160] on div at bounding box center [302, 161] width 289 height 9
click at [239, 163] on div at bounding box center [302, 161] width 289 height 9
click at [325, 118] on button "Details" at bounding box center [328, 117] width 17 height 18
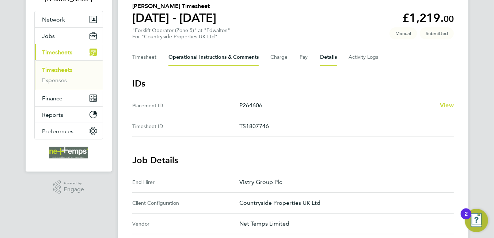
drag, startPoint x: 203, startPoint y: 58, endPoint x: 203, endPoint y: 62, distance: 4.4
click at [203, 58] on Comments-tab "Operational Instructions & Comments" at bounding box center [213, 58] width 90 height 18
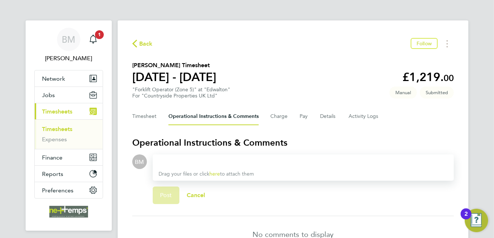
drag, startPoint x: 192, startPoint y: 158, endPoint x: 177, endPoint y: 164, distance: 15.8
click at [188, 161] on div at bounding box center [302, 161] width 289 height 9
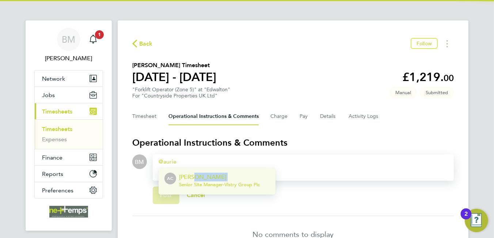
click at [191, 181] on div "Aurie Cox Senior Site Manager - Vistry Group Plc" at bounding box center [219, 182] width 81 height 18
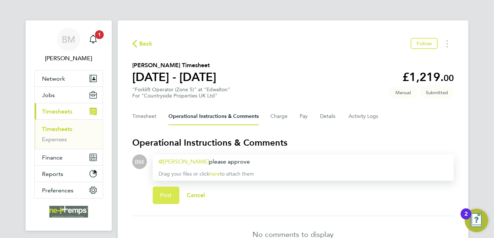
click at [166, 196] on span "Post" at bounding box center [166, 195] width 12 height 7
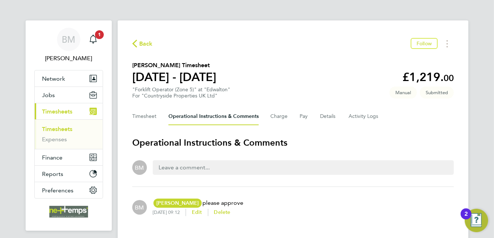
click at [146, 46] on span "Back" at bounding box center [146, 43] width 14 height 9
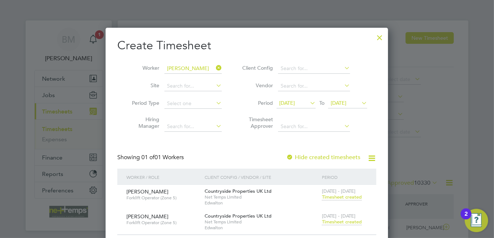
scroll to position [18, 64]
drag, startPoint x: 217, startPoint y: 67, endPoint x: 204, endPoint y: 74, distance: 14.0
click at [214, 68] on icon at bounding box center [214, 68] width 0 height 10
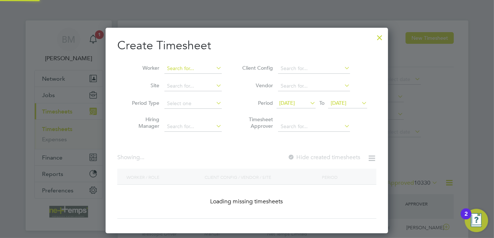
click at [175, 65] on input at bounding box center [192, 69] width 57 height 10
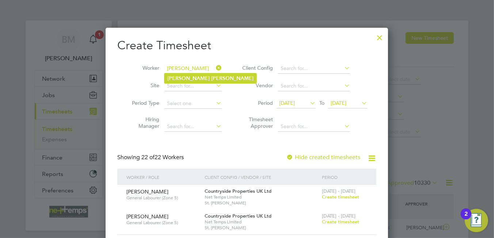
click at [211, 80] on b "Smith" at bounding box center [232, 78] width 42 height 6
type input "Shaun Smith"
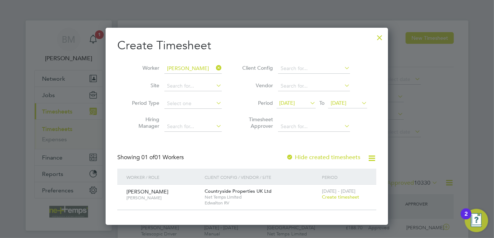
click at [349, 196] on span "Create timesheet" at bounding box center [340, 197] width 37 height 6
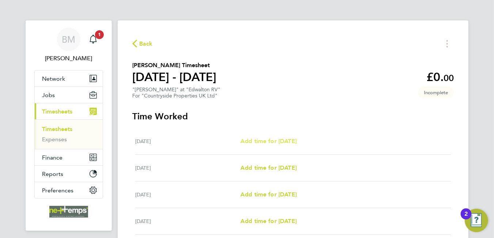
click at [296, 143] on span "Add time for [DATE]" at bounding box center [268, 141] width 56 height 7
select select "30"
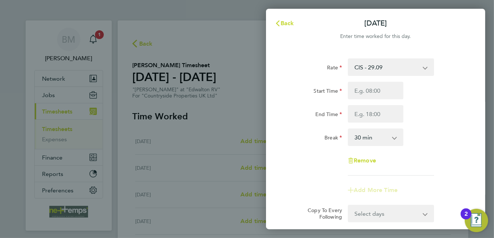
click at [382, 81] on div "Rate CIS - 29.09 Start Time End Time Break 0 min 15 min 30 min 45 min 60 min 75…" at bounding box center [375, 116] width 178 height 117
click at [383, 91] on input "Start Time" at bounding box center [375, 91] width 55 height 18
type input "07:30"
type input "16:30"
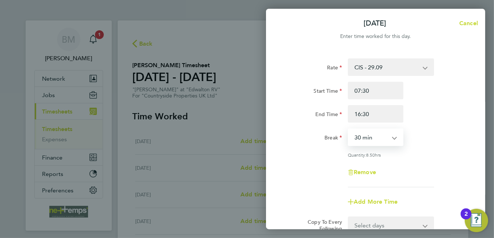
drag, startPoint x: 383, startPoint y: 139, endPoint x: 378, endPoint y: 143, distance: 5.9
click at [383, 139] on select "0 min 15 min 30 min 45 min 60 min 75 min 90 min" at bounding box center [370, 137] width 45 height 16
select select "0"
click at [348, 129] on select "0 min 15 min 30 min 45 min 60 min 75 min 90 min" at bounding box center [370, 137] width 45 height 16
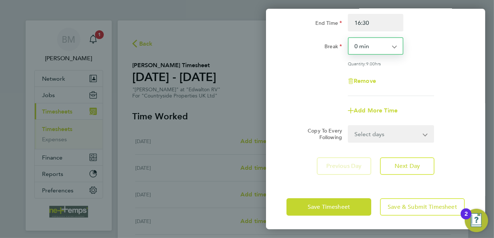
click at [385, 132] on select "Select days Day Weekday (Mon-Fri) Weekend (Sat-Sun) [DATE] [DATE] [DATE] [DATE]…" at bounding box center [386, 134] width 77 height 16
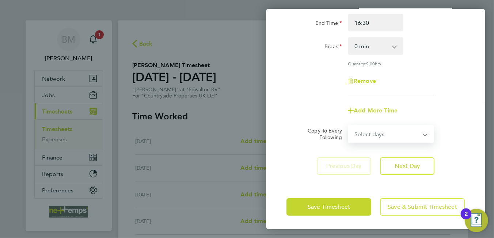
select select "WEEKDAY"
click at [348, 126] on select "Select days Day Weekday (Mon-Fri) Weekend (Sat-Sun) [DATE] [DATE] [DATE] [DATE]…" at bounding box center [386, 134] width 77 height 16
select select "[DATE]"
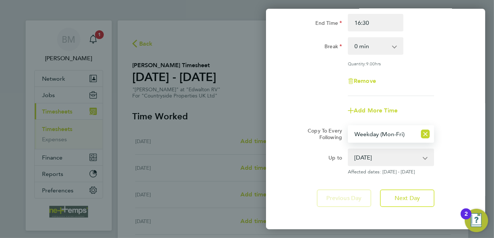
click at [306, 79] on div "Remove" at bounding box center [375, 81] width 184 height 18
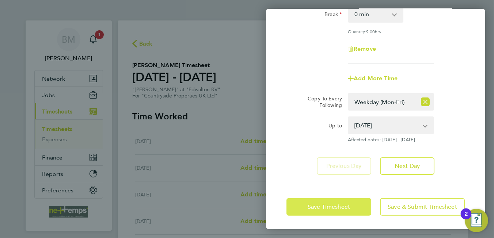
click at [348, 206] on span "Save Timesheet" at bounding box center [328, 206] width 42 height 7
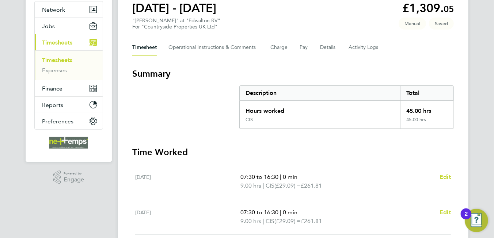
scroll to position [288, 0]
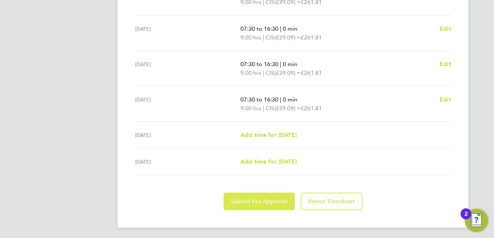
click at [266, 199] on span "Submit For Approval" at bounding box center [259, 201] width 57 height 7
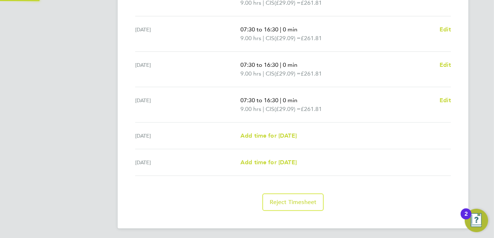
scroll to position [69, 0]
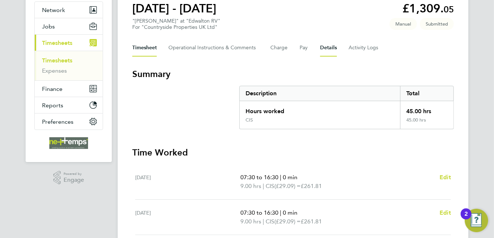
click at [323, 51] on button "Details" at bounding box center [328, 48] width 17 height 18
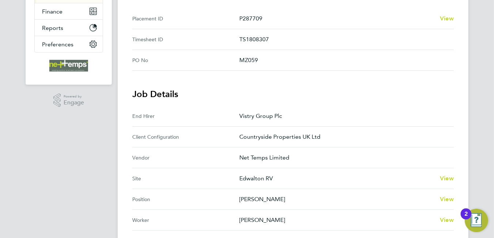
scroll to position [328, 0]
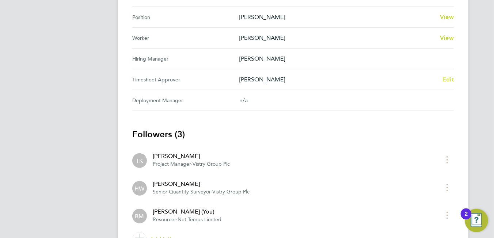
click at [451, 78] on span "Edit" at bounding box center [447, 79] width 11 height 7
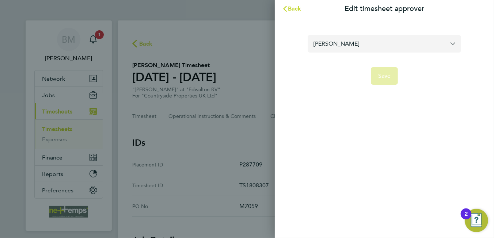
click at [360, 42] on input "Howard Wellings" at bounding box center [383, 43] width 153 height 17
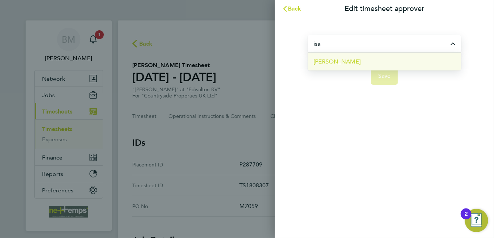
click at [372, 63] on li "[PERSON_NAME]" at bounding box center [383, 62] width 153 height 18
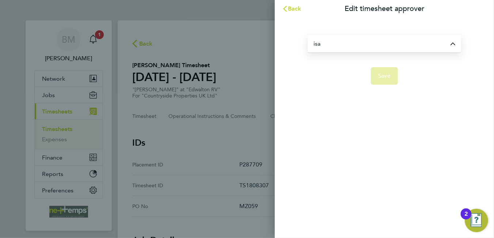
type input "[PERSON_NAME]"
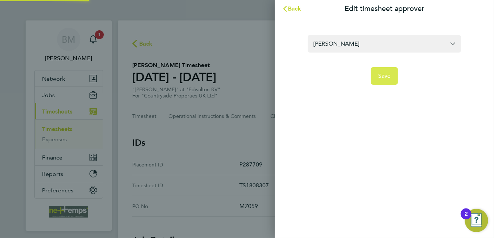
click at [384, 80] on button "Save" at bounding box center [384, 76] width 27 height 18
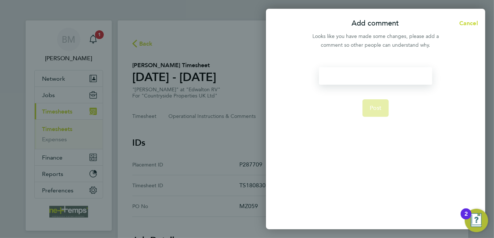
click at [359, 78] on div at bounding box center [375, 76] width 113 height 18
click at [359, 81] on div at bounding box center [375, 76] width 113 height 18
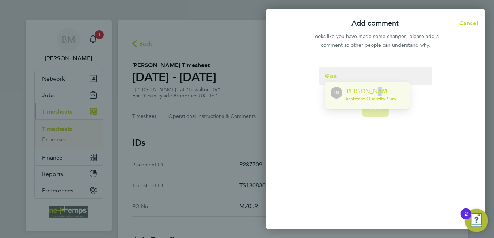
click at [372, 93] on p "[PERSON_NAME]" at bounding box center [374, 91] width 58 height 9
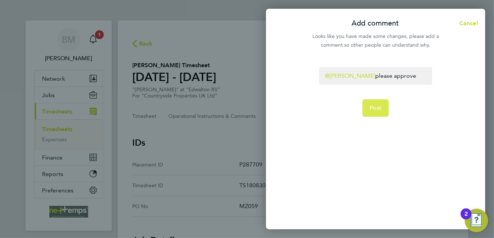
click at [377, 104] on span "Post" at bounding box center [375, 107] width 12 height 7
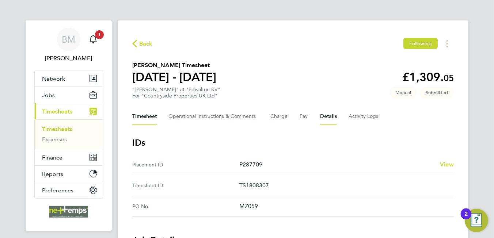
click at [151, 110] on button "Timesheet" at bounding box center [144, 117] width 24 height 18
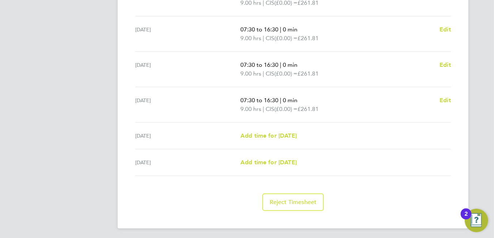
scroll to position [105, 0]
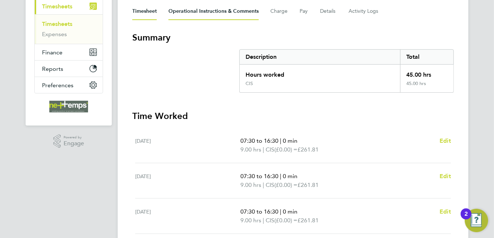
click at [207, 11] on Comments-tab "Operational Instructions & Comments" at bounding box center [213, 12] width 90 height 18
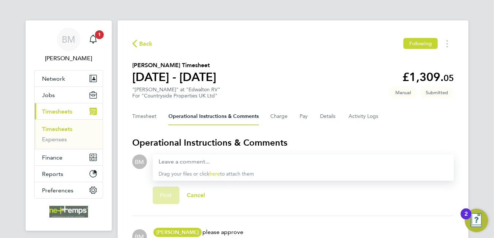
click at [157, 117] on div "Timesheet Operational Instructions & Comments Charge Pay Details Activity Logs" at bounding box center [292, 117] width 321 height 18
click at [146, 120] on button "Timesheet" at bounding box center [144, 117] width 24 height 18
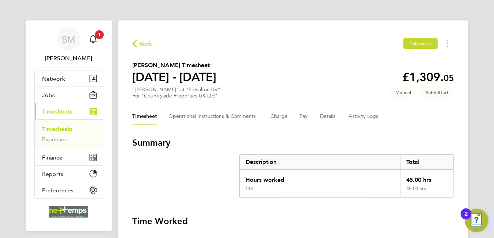
click at [145, 44] on span "Back" at bounding box center [146, 43] width 14 height 9
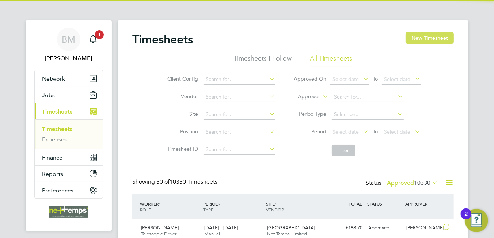
scroll to position [18, 64]
drag, startPoint x: 427, startPoint y: 38, endPoint x: 425, endPoint y: 44, distance: 6.5
click at [427, 38] on button "New Timesheet" at bounding box center [429, 38] width 48 height 12
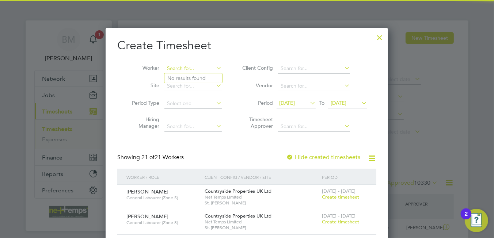
drag, startPoint x: 192, startPoint y: 68, endPoint x: 191, endPoint y: 71, distance: 3.7
click at [191, 70] on input at bounding box center [192, 69] width 57 height 10
click at [192, 74] on li "Liwius z Warus" at bounding box center [193, 78] width 58 height 10
type input "[PERSON_NAME]"
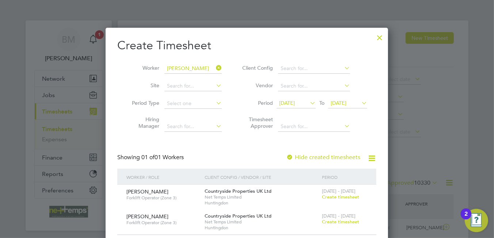
click at [350, 222] on span "Create timesheet" at bounding box center [340, 222] width 37 height 6
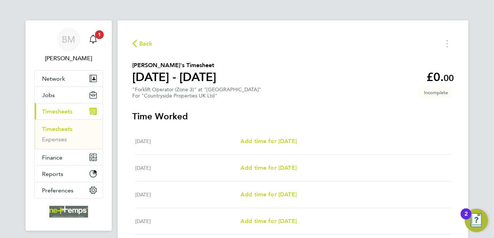
click at [149, 53] on div "Back Liwiusz Warus's Timesheet 18 - 24 Aug 2025 £0. 00 "Forklift Operator (Zone…" at bounding box center [293, 193] width 350 height 347
click at [145, 41] on span "Back" at bounding box center [146, 43] width 14 height 9
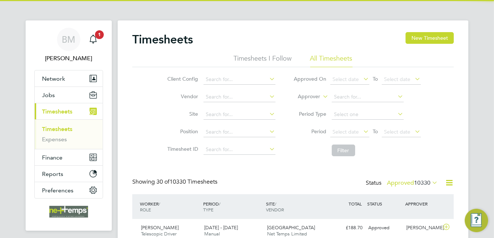
scroll to position [18, 64]
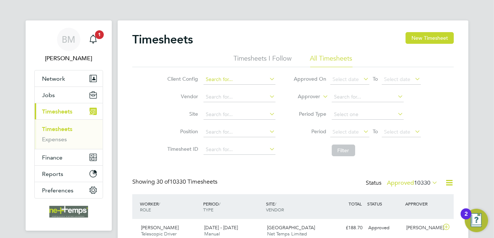
click at [242, 80] on input at bounding box center [239, 79] width 72 height 10
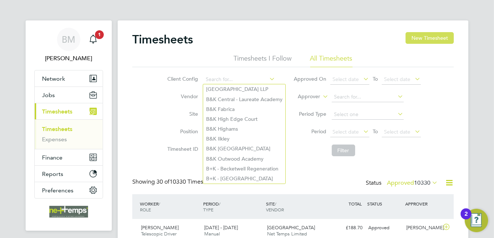
click at [434, 38] on button "New Timesheet" at bounding box center [429, 38] width 48 height 12
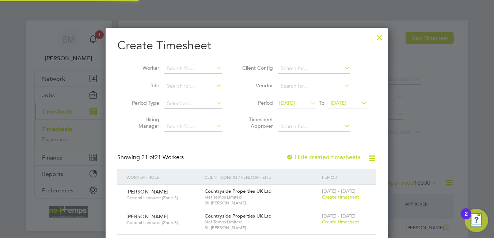
scroll to position [848, 283]
drag, startPoint x: 200, startPoint y: 68, endPoint x: 234, endPoint y: 62, distance: 34.9
click at [202, 64] on input at bounding box center [192, 69] width 57 height 10
click at [204, 80] on li "[PERSON_NAME]" at bounding box center [198, 78] width 69 height 10
type input "[PERSON_NAME]"
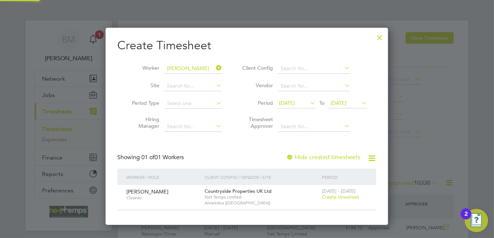
scroll to position [196, 283]
click at [334, 198] on span "Create timesheet" at bounding box center [340, 197] width 37 height 6
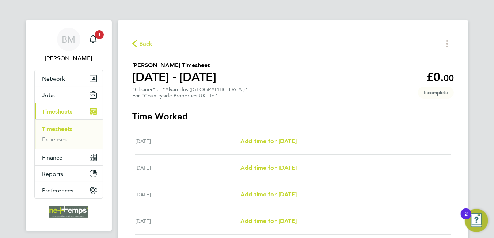
click at [141, 43] on span "Back" at bounding box center [146, 43] width 14 height 9
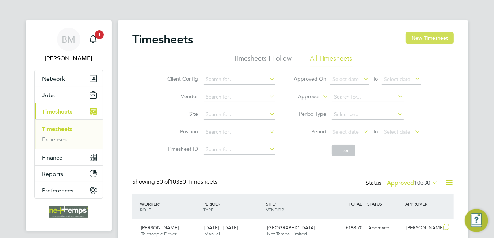
click at [410, 41] on button "New Timesheet" at bounding box center [429, 38] width 48 height 12
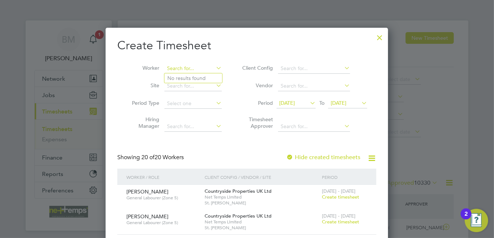
drag, startPoint x: 181, startPoint y: 64, endPoint x: 189, endPoint y: 64, distance: 8.4
click at [184, 64] on input at bounding box center [192, 69] width 57 height 10
click at [179, 77] on li "[PERSON_NAME]" at bounding box center [198, 78] width 69 height 10
type input "[PERSON_NAME]"
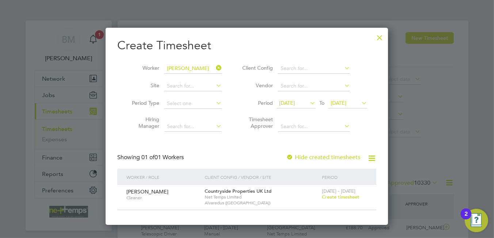
click at [344, 154] on label "Hide created timesheets" at bounding box center [323, 157] width 74 height 7
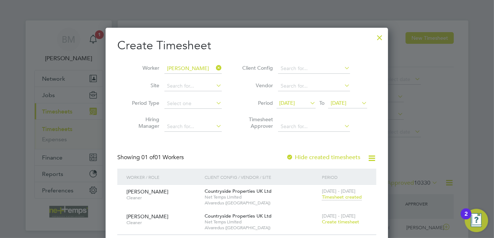
click at [340, 198] on span "Timesheet created" at bounding box center [342, 197] width 40 height 7
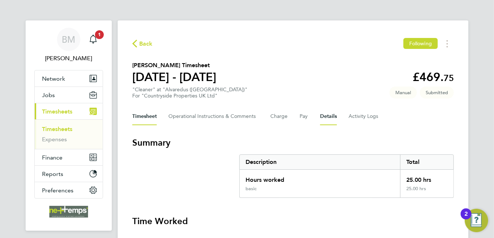
click at [330, 115] on button "Details" at bounding box center [328, 117] width 17 height 18
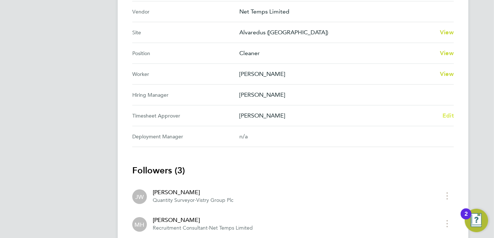
click at [450, 115] on span "Edit" at bounding box center [447, 115] width 11 height 7
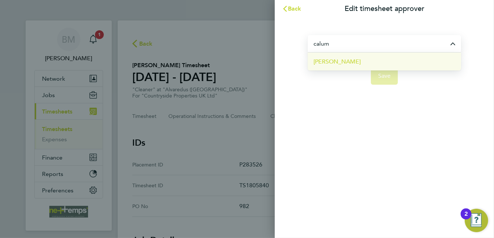
click at [350, 65] on span "[PERSON_NAME]" at bounding box center [336, 61] width 47 height 9
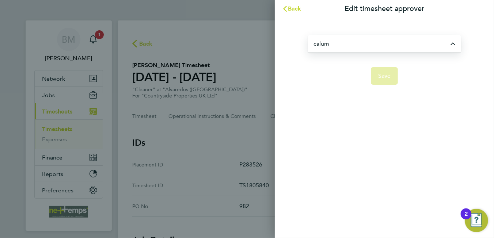
type input "[PERSON_NAME]"
click at [350, 65] on span "[PERSON_NAME]" at bounding box center [336, 63] width 47 height 9
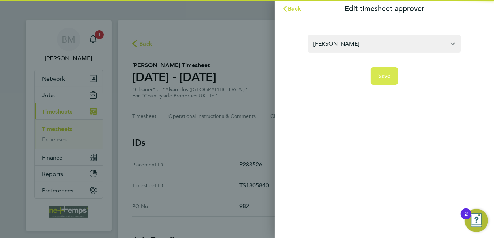
drag, startPoint x: 350, startPoint y: 65, endPoint x: 392, endPoint y: 78, distance: 43.5
click at [392, 78] on button "Save" at bounding box center [384, 76] width 27 height 18
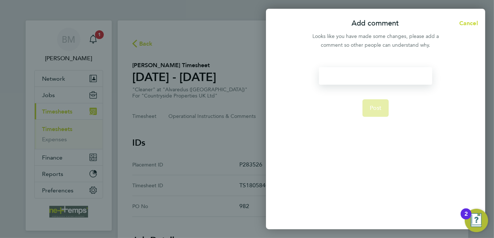
click at [354, 78] on div at bounding box center [375, 76] width 113 height 18
drag, startPoint x: 354, startPoint y: 78, endPoint x: 340, endPoint y: 97, distance: 23.7
click at [350, 82] on div at bounding box center [375, 76] width 113 height 18
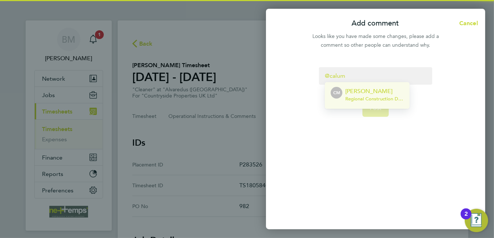
drag, startPoint x: 359, startPoint y: 92, endPoint x: 353, endPoint y: 95, distance: 5.7
click at [354, 94] on p "[PERSON_NAME]" at bounding box center [374, 91] width 58 height 9
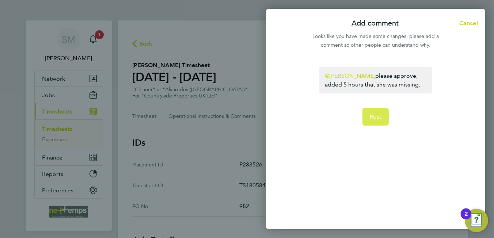
drag, startPoint x: 365, startPoint y: 117, endPoint x: 369, endPoint y: 122, distance: 6.2
click at [365, 117] on button "Post" at bounding box center [375, 117] width 27 height 18
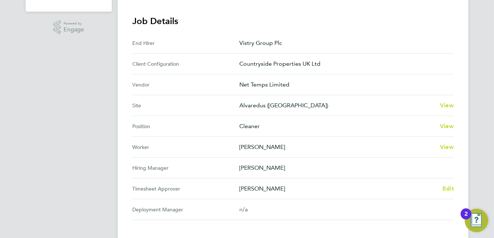
scroll to position [36, 0]
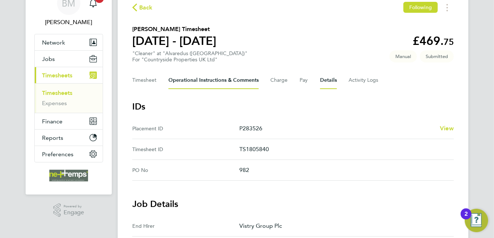
click at [192, 79] on Comments-tab "Operational Instructions & Comments" at bounding box center [213, 81] width 90 height 18
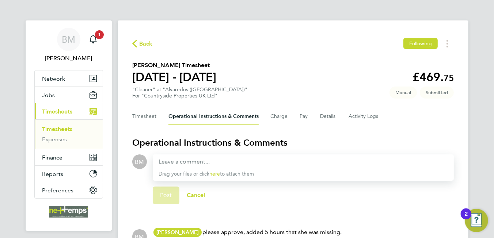
click at [137, 41] on span "Back" at bounding box center [142, 43] width 20 height 7
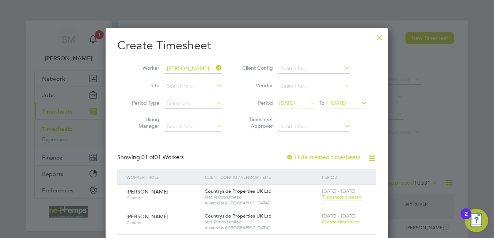
scroll to position [18, 64]
click at [342, 221] on span "Create timesheet" at bounding box center [340, 222] width 37 height 6
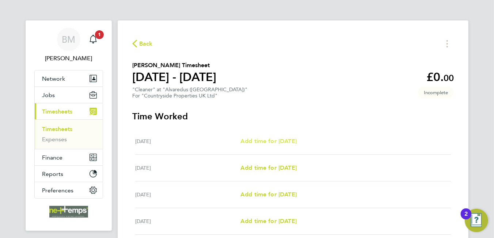
click at [269, 137] on link "Add time for [DATE]" at bounding box center [268, 141] width 56 height 9
select select "30"
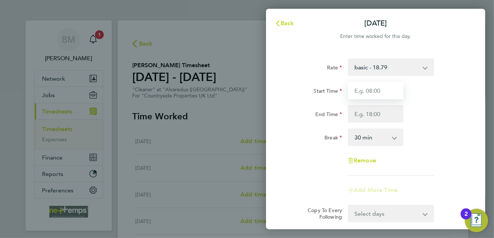
click at [370, 88] on input "Start Time" at bounding box center [375, 91] width 55 height 18
type input "08:00"
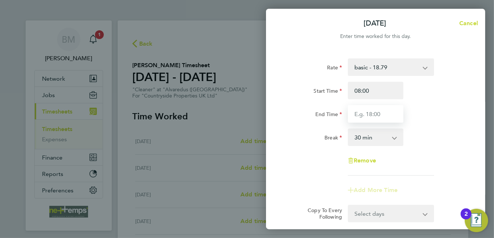
click at [372, 118] on input "End Time" at bounding box center [375, 114] width 55 height 18
type input "12:00"
click at [386, 168] on div "Remove" at bounding box center [375, 161] width 61 height 18
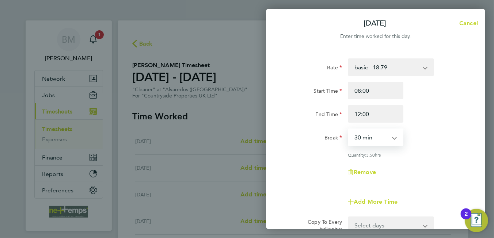
drag, startPoint x: 360, startPoint y: 135, endPoint x: 367, endPoint y: 145, distance: 11.5
click at [360, 135] on select "0 min 15 min 30 min 45 min 60 min 75 min 90 min" at bounding box center [370, 137] width 45 height 16
select select "0"
click at [348, 129] on select "0 min 15 min 30 min 45 min 60 min 75 min 90 min" at bounding box center [370, 137] width 45 height 16
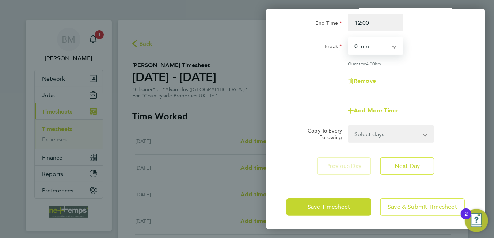
click at [376, 137] on select "Select days Day Weekday (Mon-Fri) Weekend (Sat-Sun) [DATE] [DATE] [DATE] [DATE]…" at bounding box center [386, 134] width 77 height 16
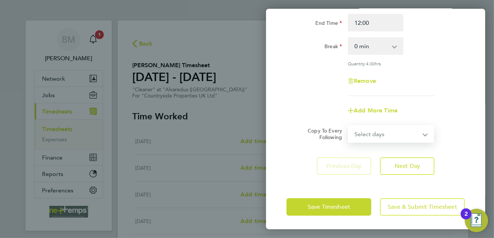
click at [376, 137] on select "Select days Day Weekday (Mon-Fri) Weekend (Sat-Sun) [DATE] [DATE] [DATE] [DATE]…" at bounding box center [386, 134] width 77 height 16
click at [377, 131] on select "Select days Day Weekday (Mon-Fri) Weekend (Sat-Sun) [DATE] [DATE] [DATE] [DATE]…" at bounding box center [386, 134] width 77 height 16
select select "WEEKDAY"
click at [348, 126] on select "Select days Day Weekday (Mon-Fri) Weekend (Sat-Sun) [DATE] [DATE] [DATE] [DATE]…" at bounding box center [386, 134] width 77 height 16
select select "[DATE]"
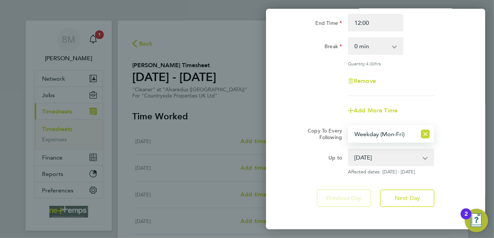
scroll to position [123, 0]
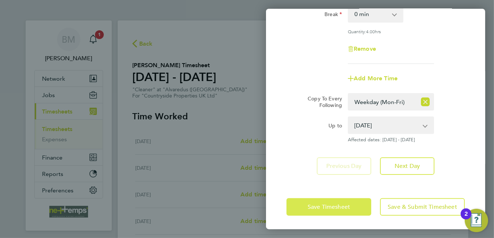
click at [314, 209] on span "Save Timesheet" at bounding box center [328, 206] width 42 height 7
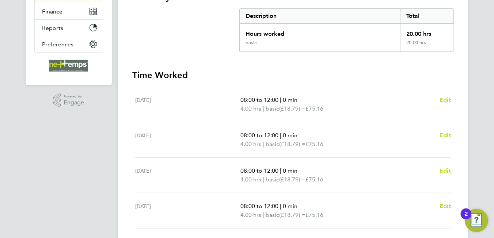
scroll to position [256, 0]
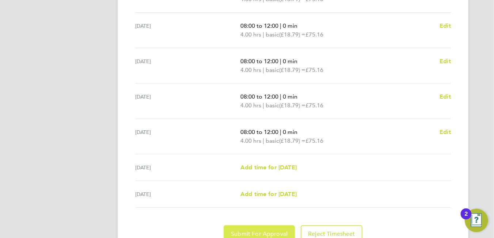
drag, startPoint x: 241, startPoint y: 230, endPoint x: 238, endPoint y: 219, distance: 11.3
click at [240, 231] on span "Submit For Approval" at bounding box center [259, 233] width 57 height 7
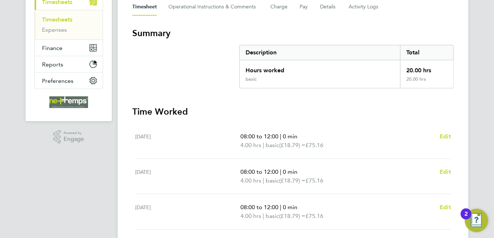
scroll to position [0, 0]
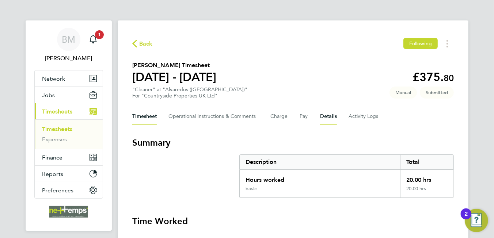
click at [323, 118] on button "Details" at bounding box center [328, 117] width 17 height 18
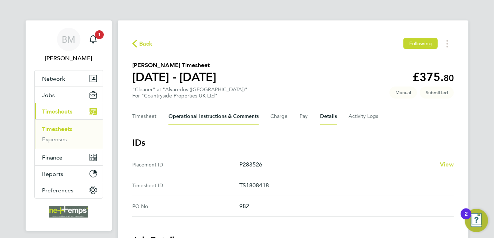
click at [234, 118] on Comments-tab "Operational Instructions & Comments" at bounding box center [213, 117] width 90 height 18
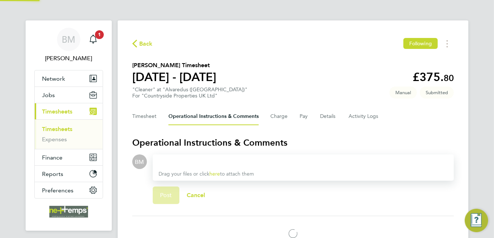
scroll to position [42, 0]
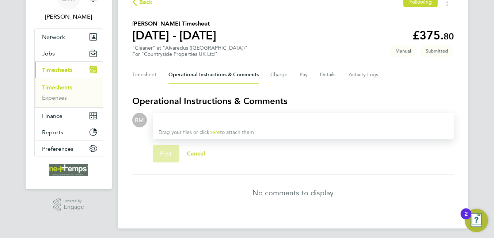
click at [231, 120] on div at bounding box center [302, 120] width 289 height 9
click at [324, 71] on button "Details" at bounding box center [328, 75] width 17 height 18
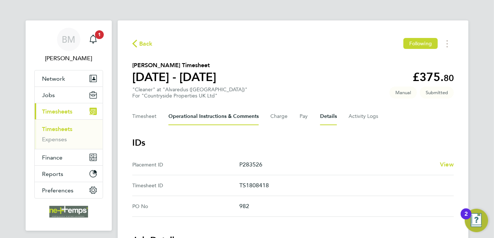
click at [189, 119] on Comments-tab "Operational Instructions & Comments" at bounding box center [213, 117] width 90 height 18
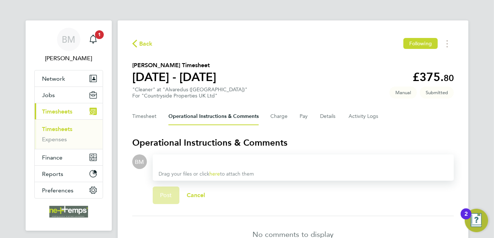
click at [206, 162] on div at bounding box center [302, 161] width 289 height 9
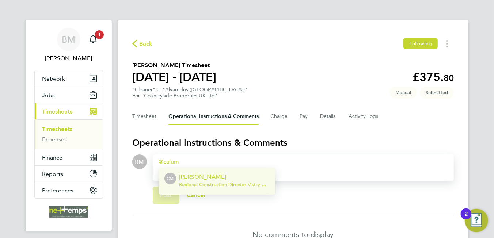
click at [203, 180] on p "[PERSON_NAME]" at bounding box center [224, 177] width 91 height 9
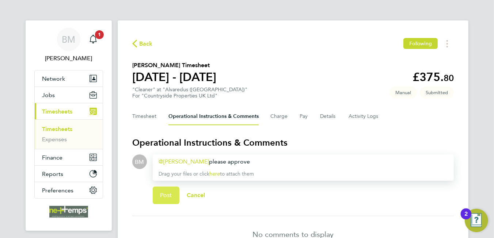
click at [167, 195] on span "Post" at bounding box center [166, 195] width 12 height 7
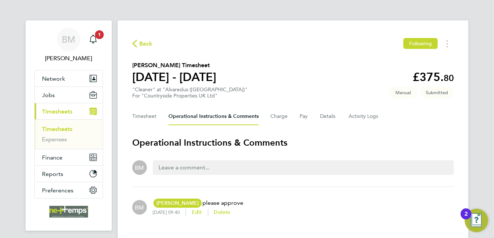
click at [141, 40] on span "Back" at bounding box center [146, 43] width 14 height 9
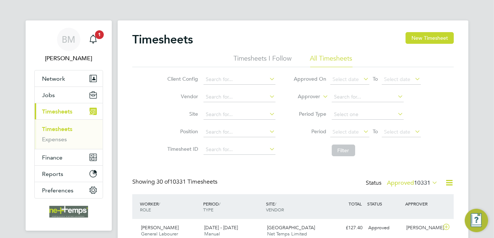
scroll to position [18, 64]
drag, startPoint x: 450, startPoint y: 37, endPoint x: 444, endPoint y: 38, distance: 6.3
click at [450, 37] on button "New Timesheet" at bounding box center [429, 38] width 48 height 12
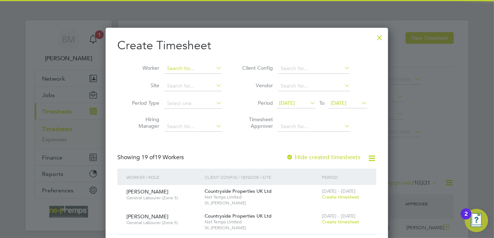
click at [204, 68] on input at bounding box center [192, 69] width 57 height 10
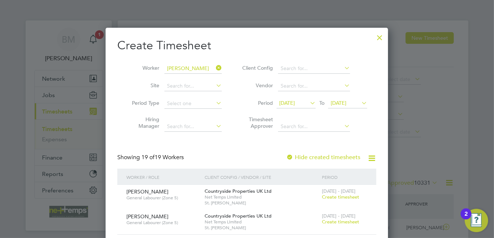
click at [202, 81] on li "[PERSON_NAME]" at bounding box center [209, 78] width 90 height 10
type input "[PERSON_NAME]"
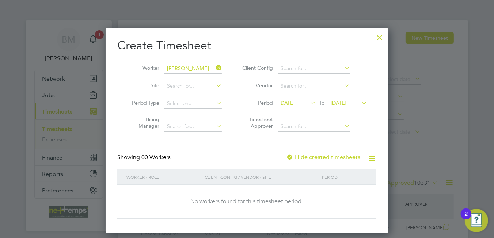
click at [308, 158] on label "Hide created timesheets" at bounding box center [323, 157] width 74 height 7
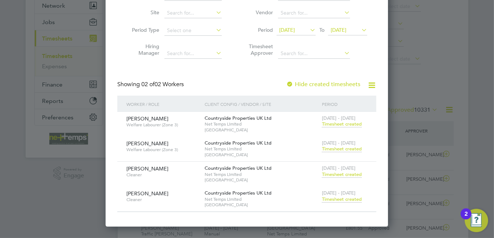
click at [347, 149] on span "Timesheet created" at bounding box center [342, 149] width 40 height 7
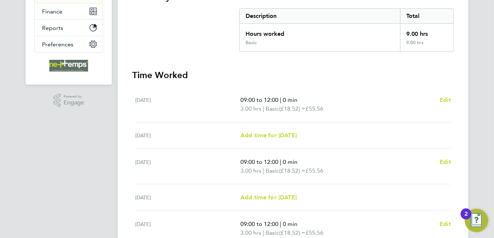
scroll to position [36, 0]
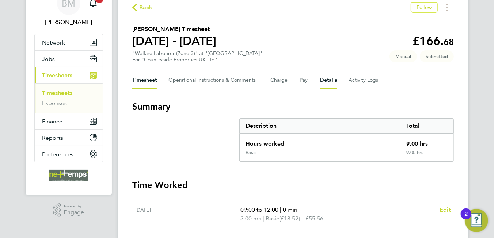
click at [336, 83] on button "Details" at bounding box center [328, 81] width 17 height 18
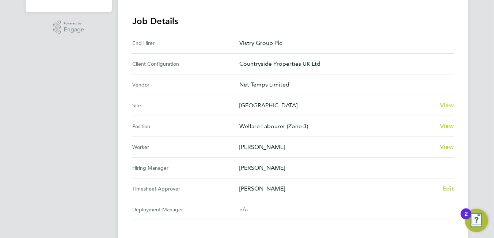
scroll to position [37, 0]
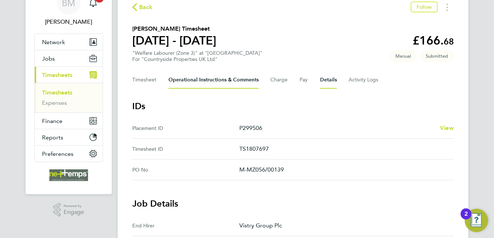
click at [190, 77] on Comments-tab "Operational Instructions & Comments" at bounding box center [213, 80] width 90 height 18
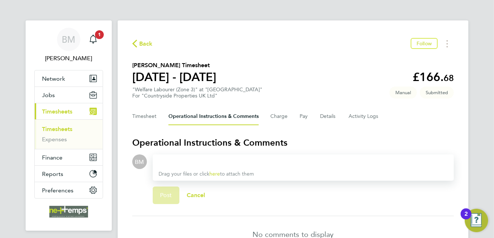
drag, startPoint x: 225, startPoint y: 161, endPoint x: 217, endPoint y: 154, distance: 10.9
click at [217, 154] on div "Drag your files or click here to attach them" at bounding box center [303, 167] width 301 height 26
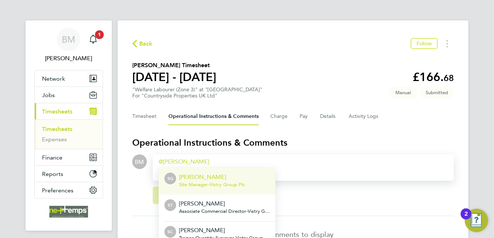
click at [213, 227] on p "[PERSON_NAME]" at bounding box center [224, 230] width 91 height 9
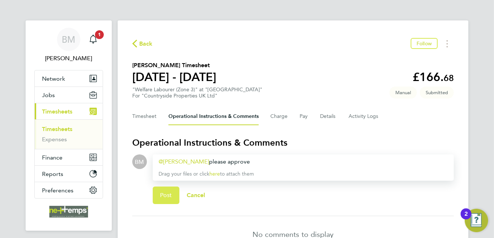
click at [166, 191] on button "Post" at bounding box center [166, 196] width 27 height 18
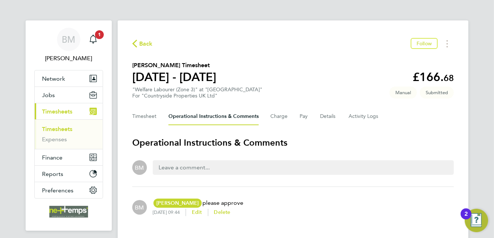
drag, startPoint x: 135, startPoint y: 47, endPoint x: 133, endPoint y: 51, distance: 5.2
click at [135, 46] on icon "button" at bounding box center [134, 44] width 5 height 8
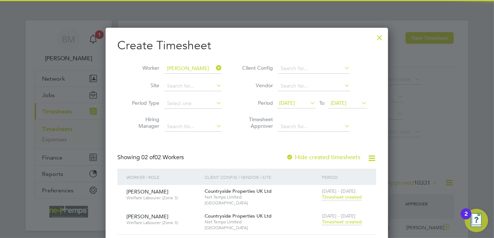
scroll to position [18, 64]
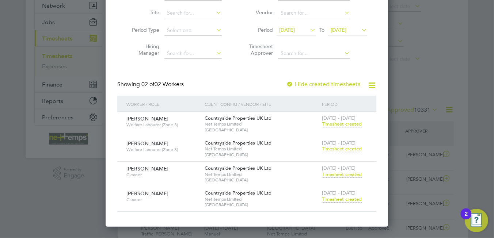
click at [347, 199] on span "Timesheet created" at bounding box center [342, 199] width 40 height 7
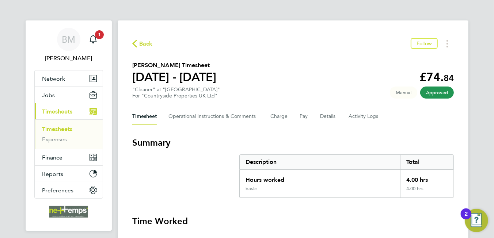
click at [145, 46] on span "Back" at bounding box center [146, 43] width 14 height 9
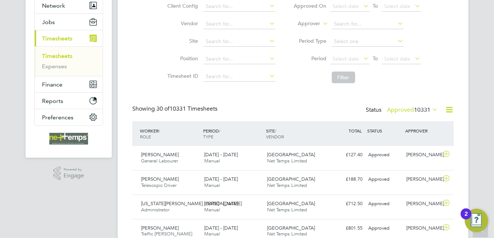
click at [446, 109] on icon at bounding box center [448, 109] width 9 height 9
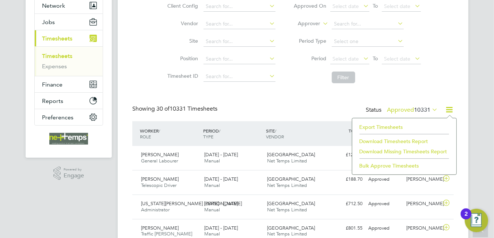
click at [395, 127] on li "Export Timesheets" at bounding box center [404, 127] width 97 height 10
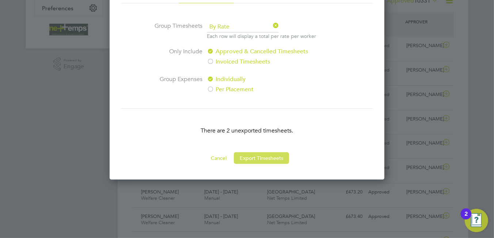
click at [259, 156] on button "Export Timesheets" at bounding box center [261, 158] width 55 height 12
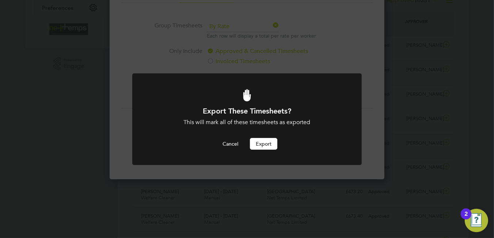
click at [269, 142] on button "Export" at bounding box center [263, 144] width 27 height 12
